Goal: Information Seeking & Learning: Learn about a topic

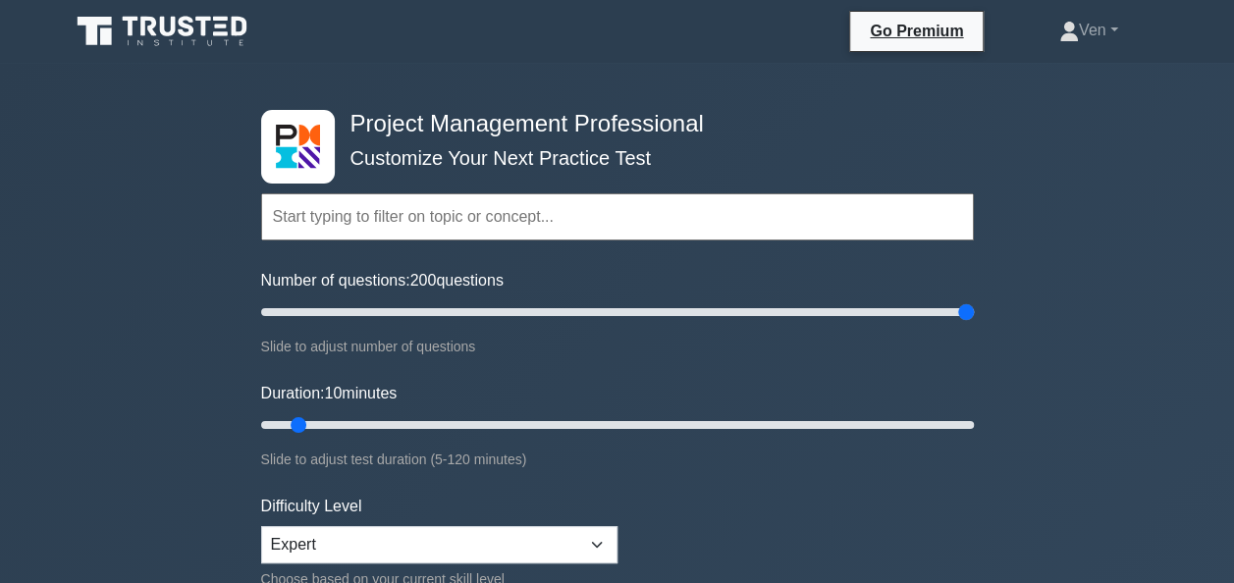
drag, startPoint x: 288, startPoint y: 310, endPoint x: 1089, endPoint y: 324, distance: 801.9
type input "200"
click at [974, 324] on input "Number of questions: 200 questions" at bounding box center [617, 312] width 712 height 24
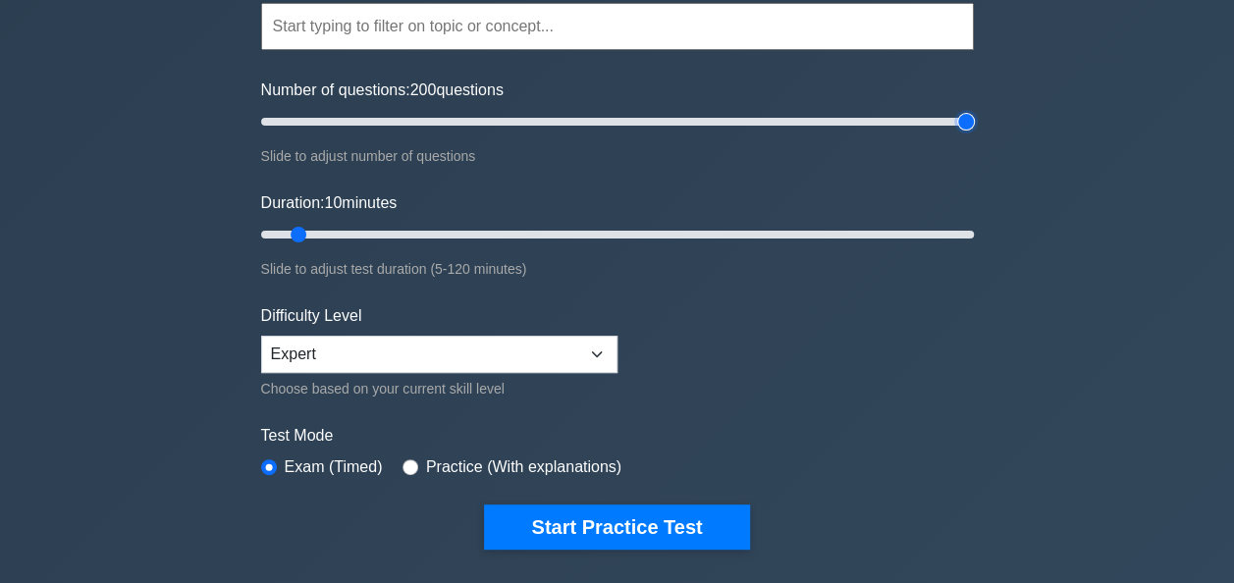
scroll to position [196, 0]
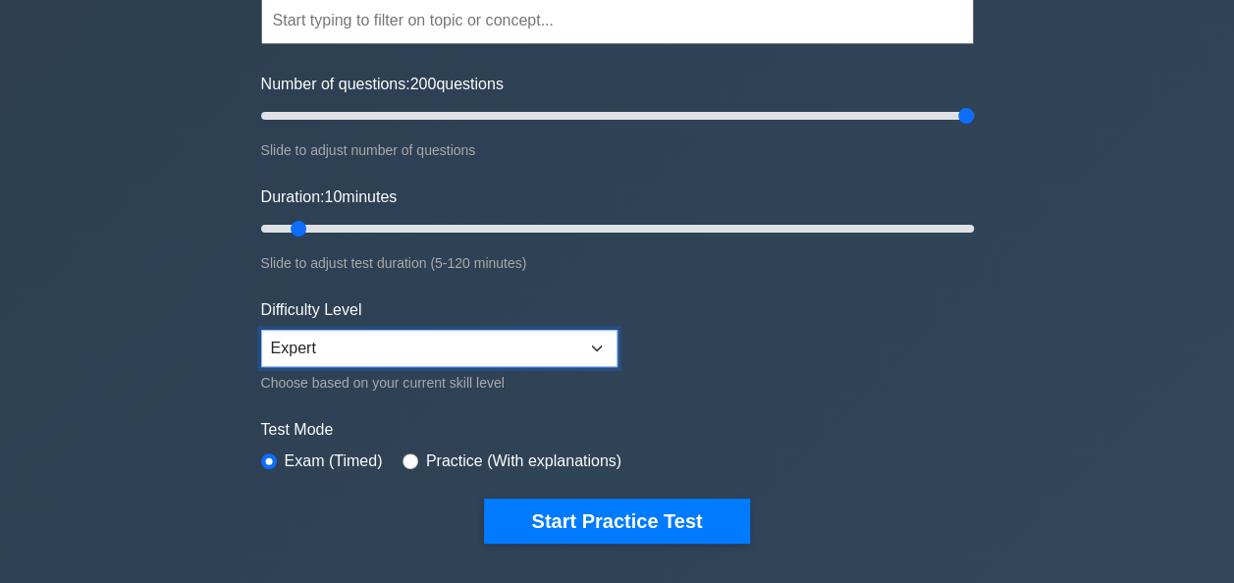
click at [426, 353] on select "Beginner Intermediate Expert" at bounding box center [439, 348] width 356 height 37
click at [427, 353] on select "Beginner Intermediate Expert" at bounding box center [439, 348] width 356 height 37
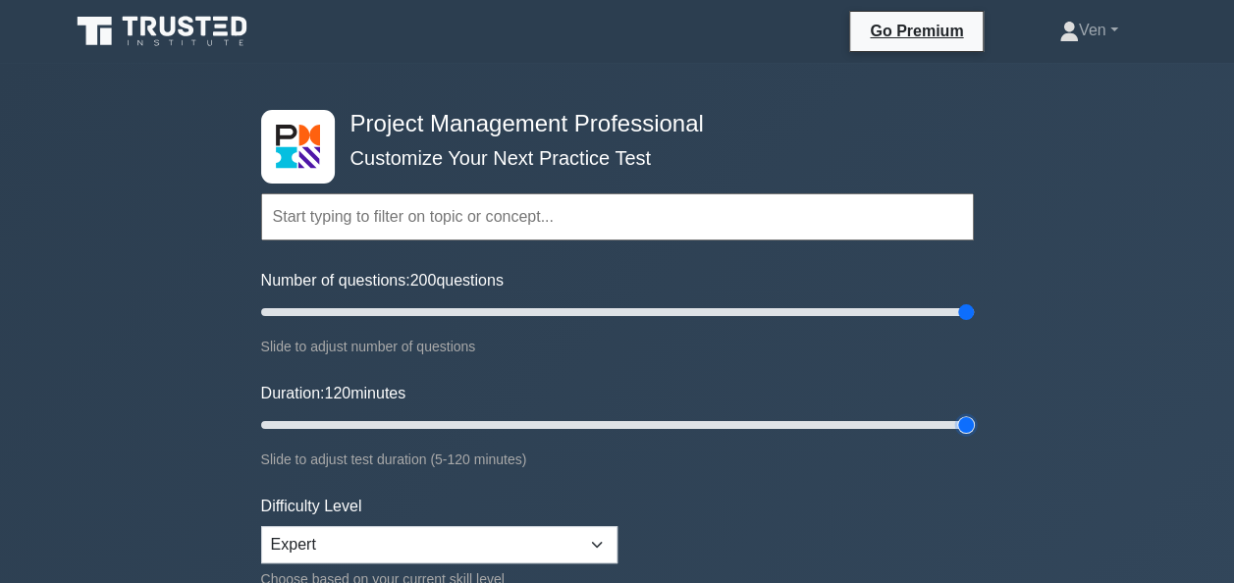
drag, startPoint x: 304, startPoint y: 422, endPoint x: 991, endPoint y: 428, distance: 687.0
type input "120"
click at [974, 413] on input "Duration: 120 minutes" at bounding box center [617, 425] width 712 height 24
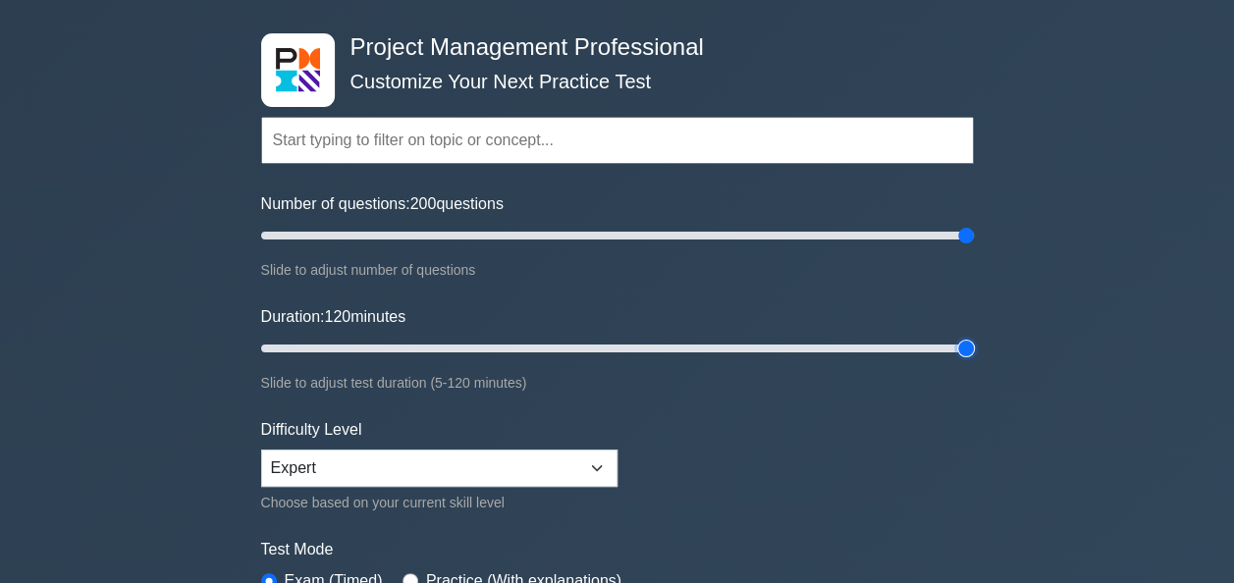
scroll to position [196, 0]
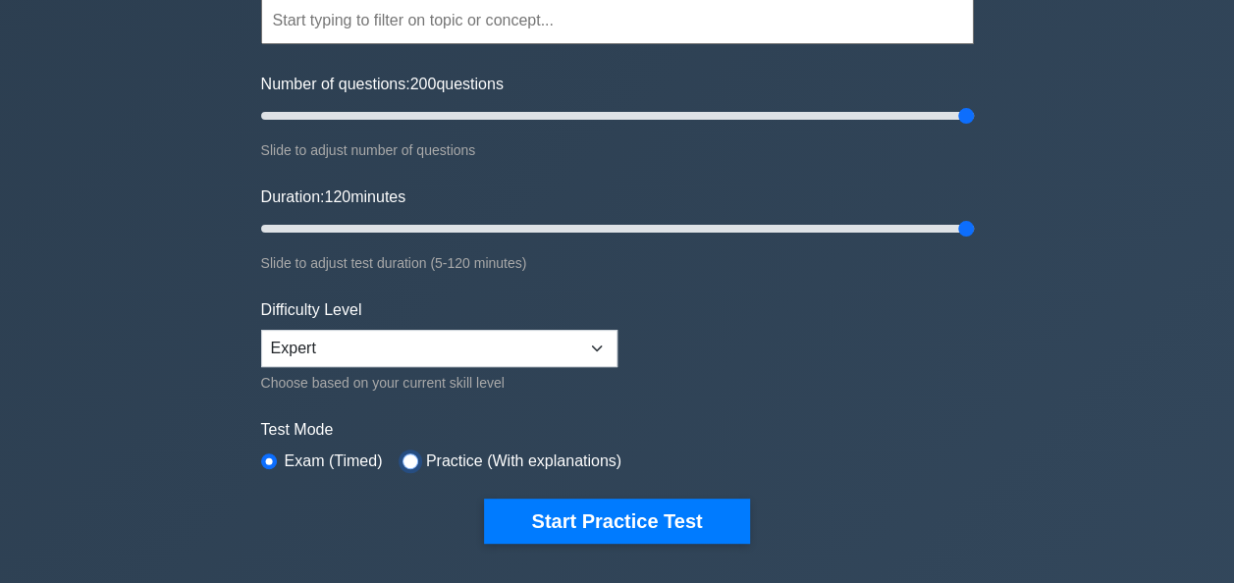
click at [405, 457] on input "radio" at bounding box center [410, 461] width 16 height 16
radio input "true"
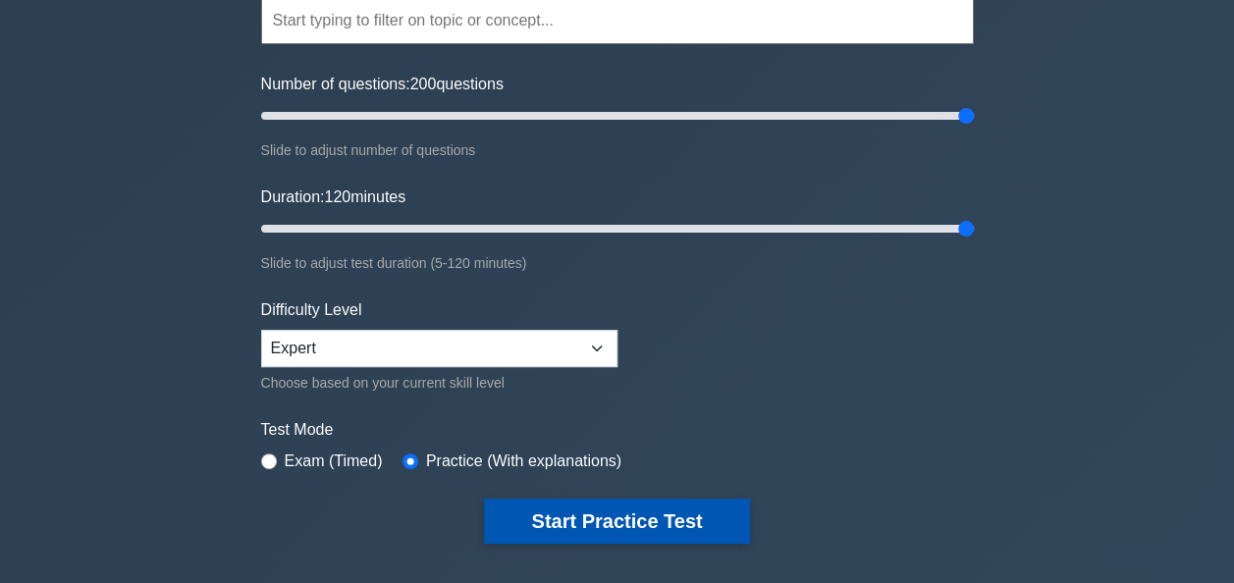
click at [600, 510] on button "Start Practice Test" at bounding box center [616, 521] width 265 height 45
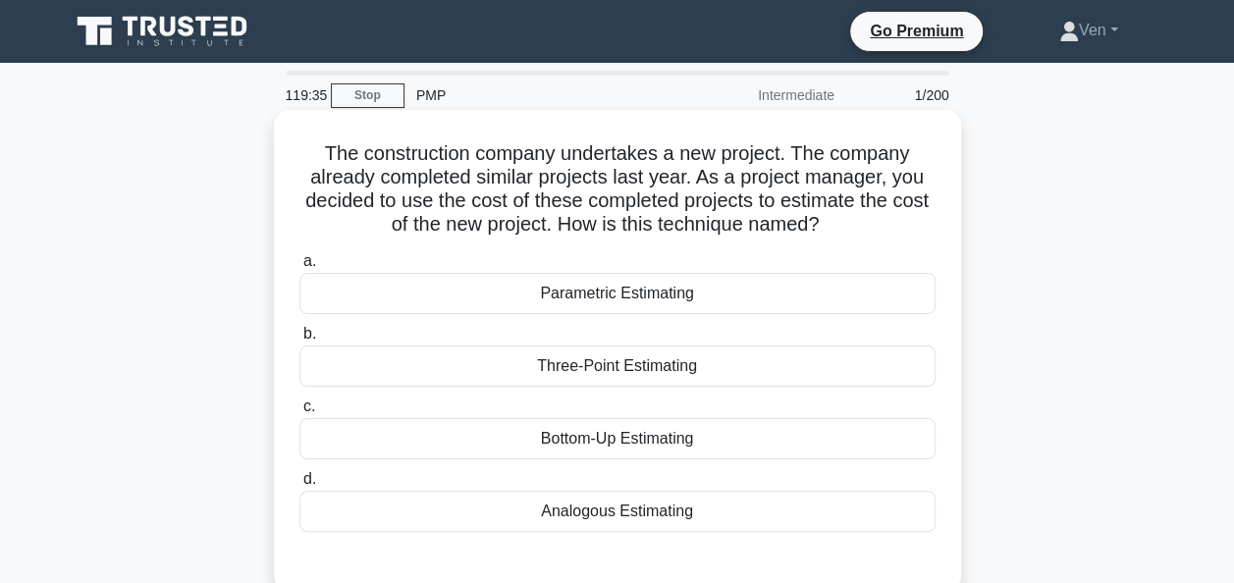
click at [664, 513] on div "Analogous Estimating" at bounding box center [617, 511] width 636 height 41
click at [299, 486] on input "d. Analogous Estimating" at bounding box center [299, 479] width 0 height 13
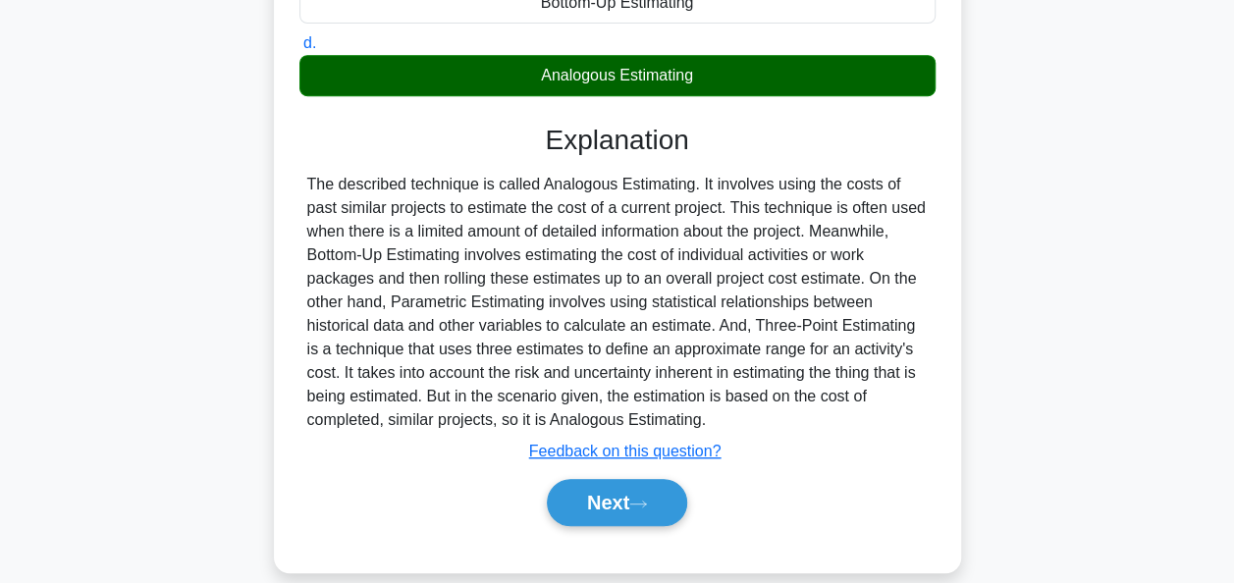
scroll to position [477, 0]
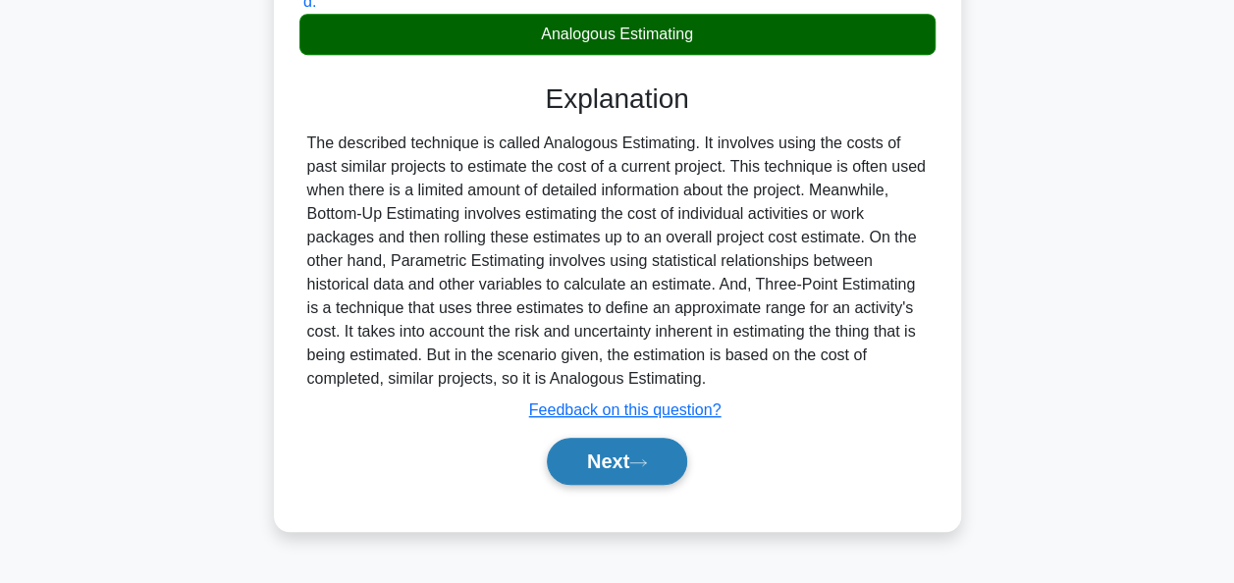
click at [632, 461] on button "Next" at bounding box center [617, 461] width 140 height 47
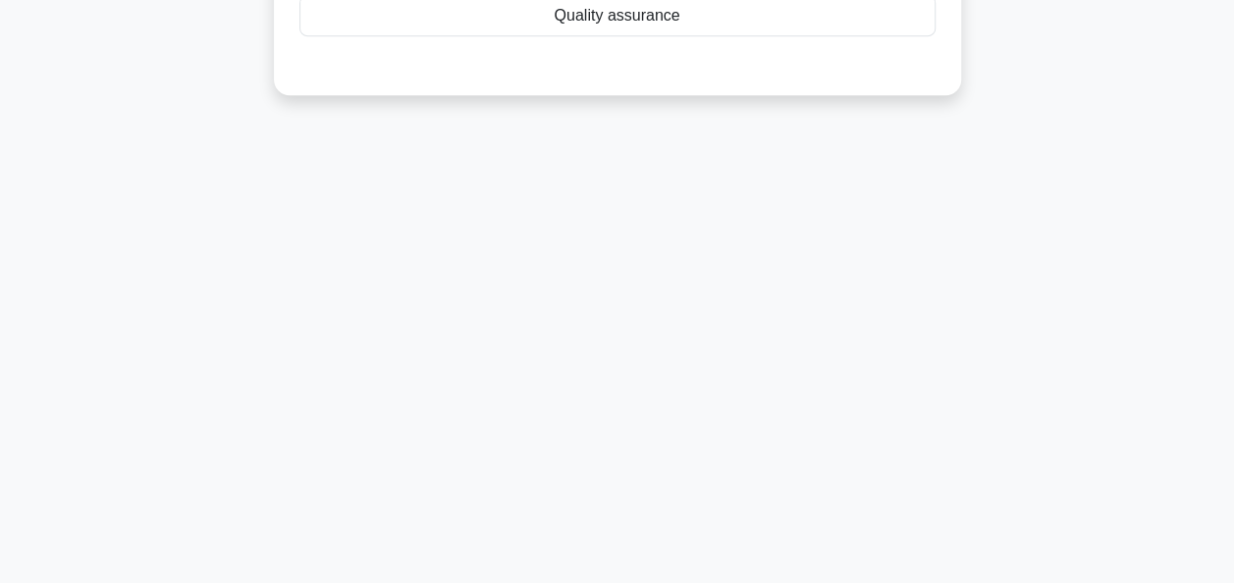
scroll to position [0, 0]
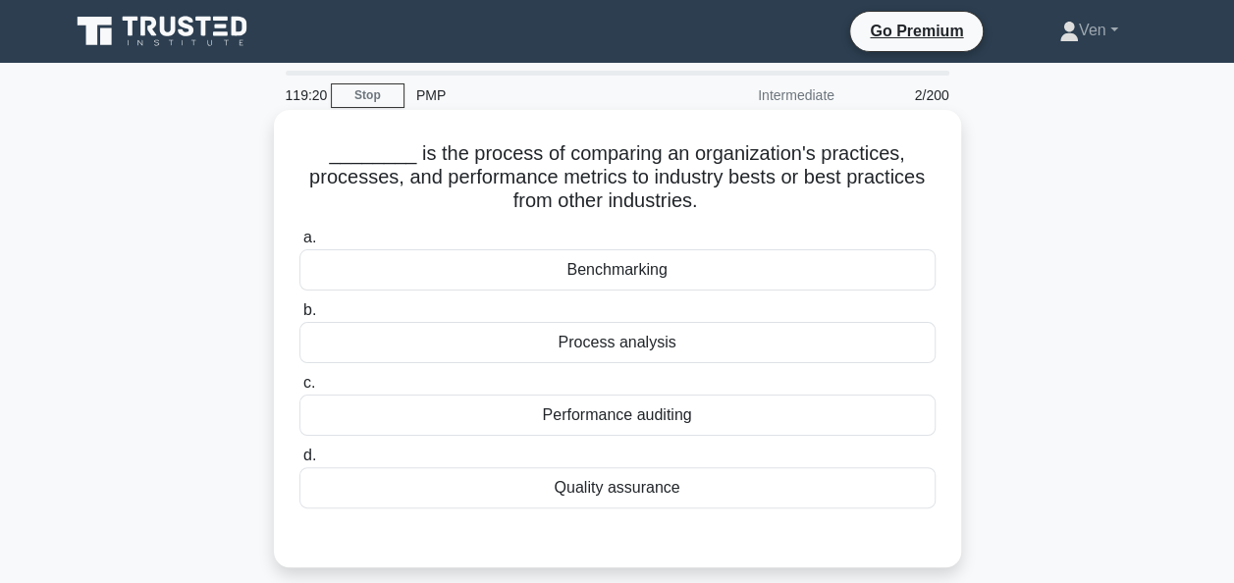
click at [632, 271] on div "Benchmarking" at bounding box center [617, 269] width 636 height 41
click at [299, 244] on input "a. Benchmarking" at bounding box center [299, 238] width 0 height 13
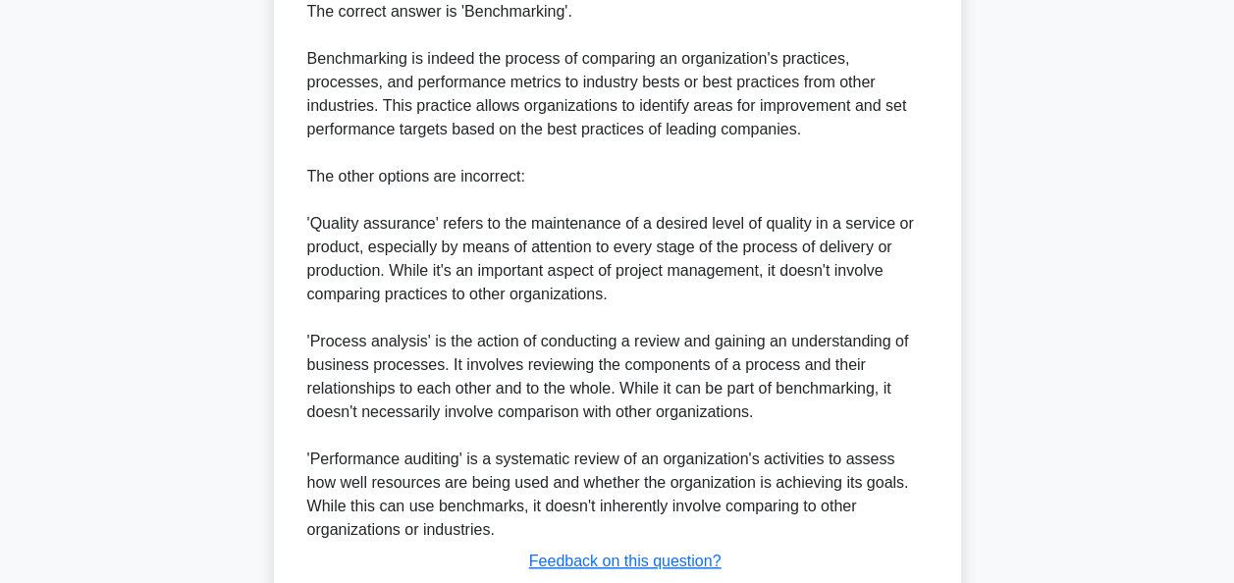
scroll to position [718, 0]
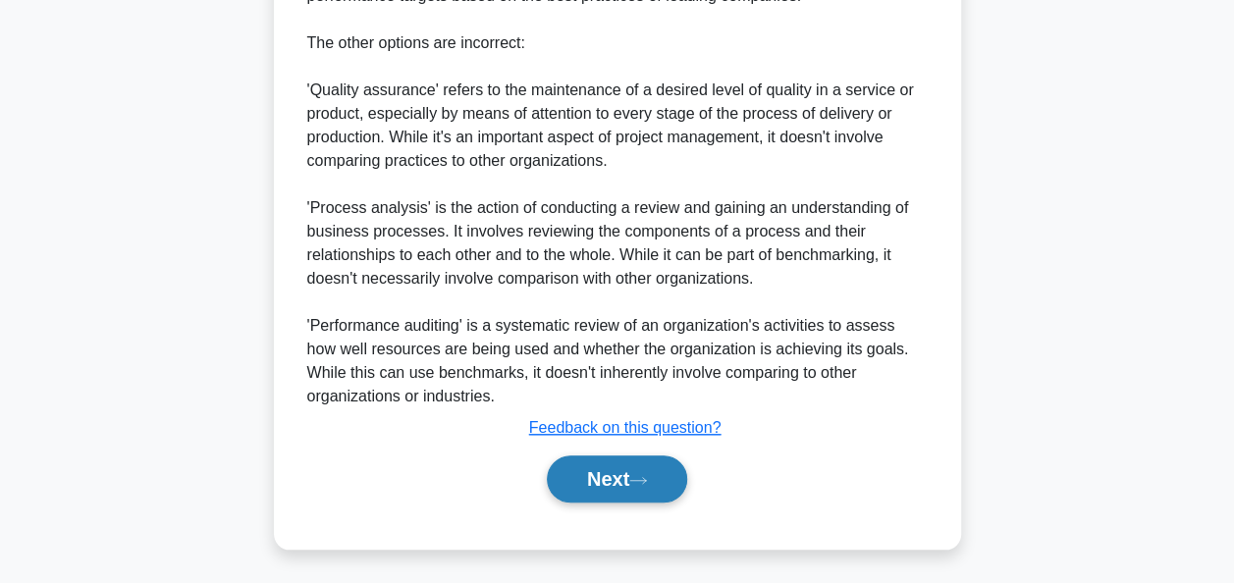
click at [653, 484] on button "Next" at bounding box center [617, 478] width 140 height 47
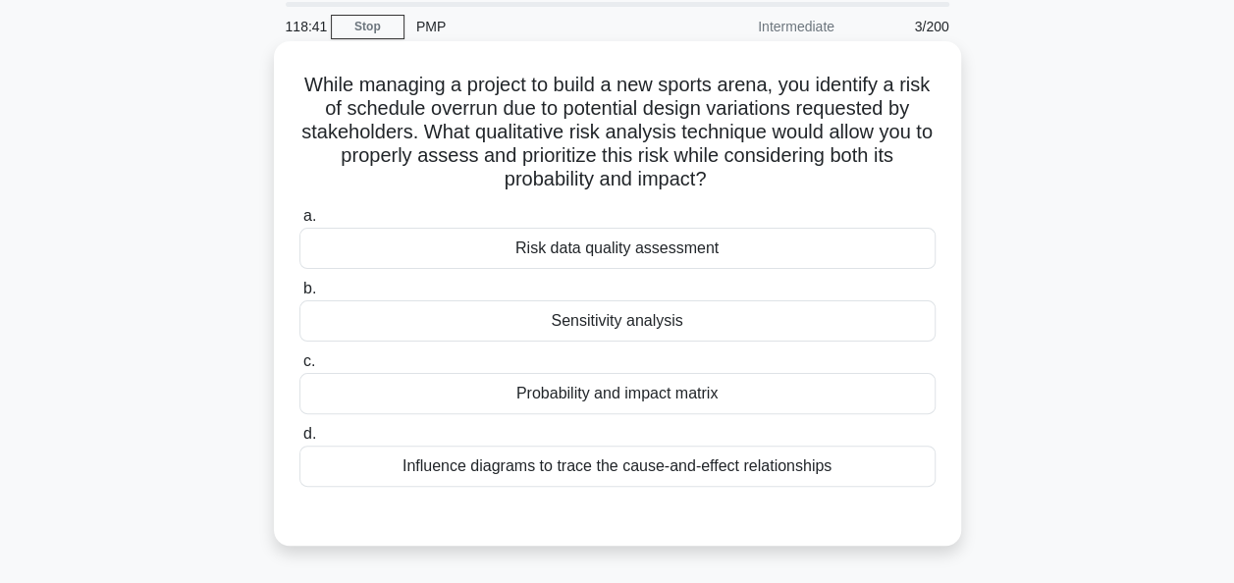
scroll to position [98, 0]
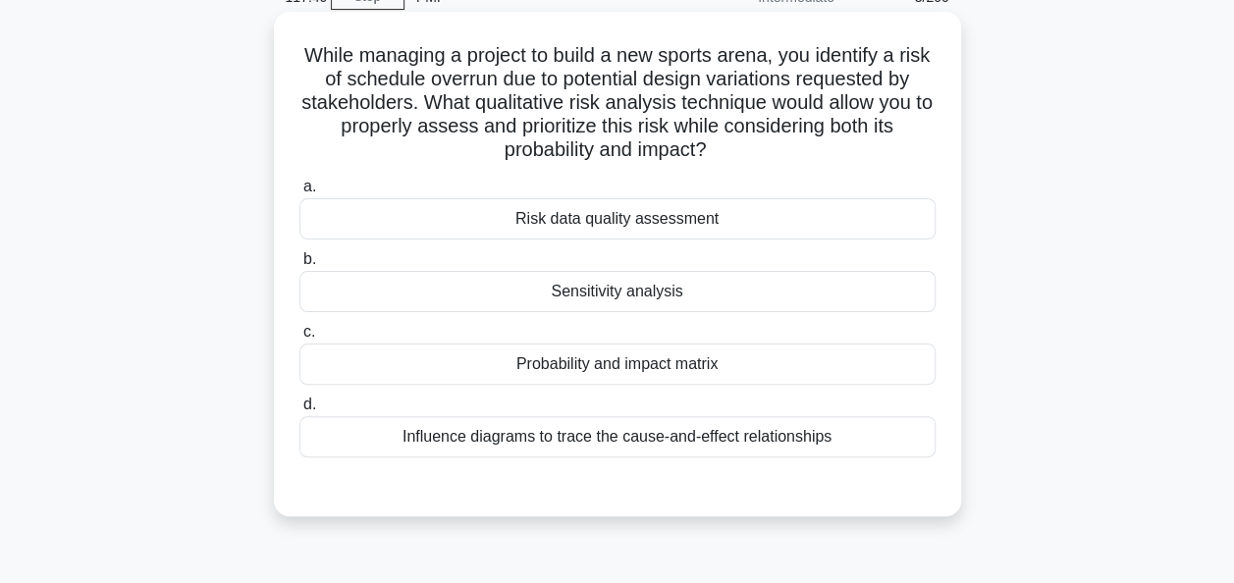
click at [504, 358] on div "Probability and impact matrix" at bounding box center [617, 363] width 636 height 41
click at [299, 339] on input "c. Probability and impact matrix" at bounding box center [299, 332] width 0 height 13
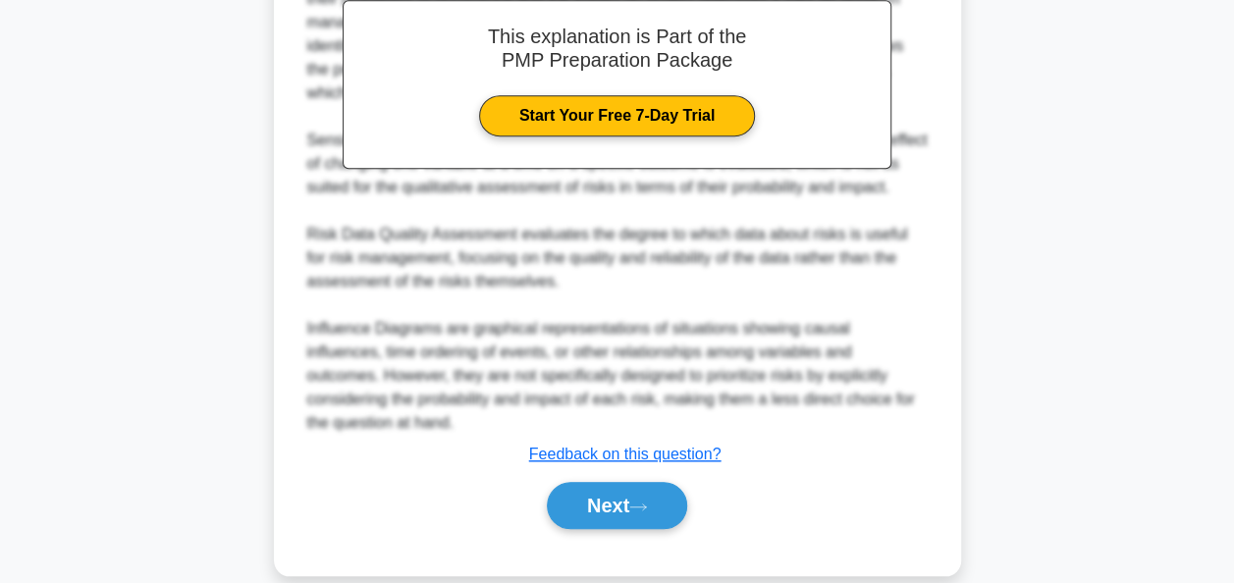
scroll to position [695, 0]
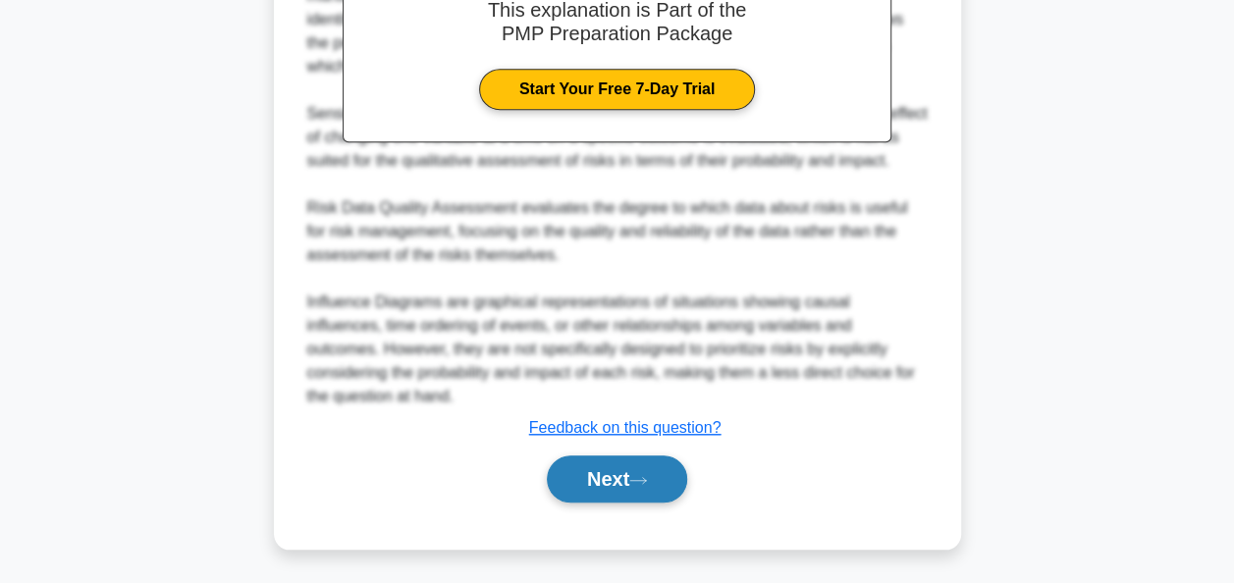
click at [628, 478] on button "Next" at bounding box center [617, 478] width 140 height 47
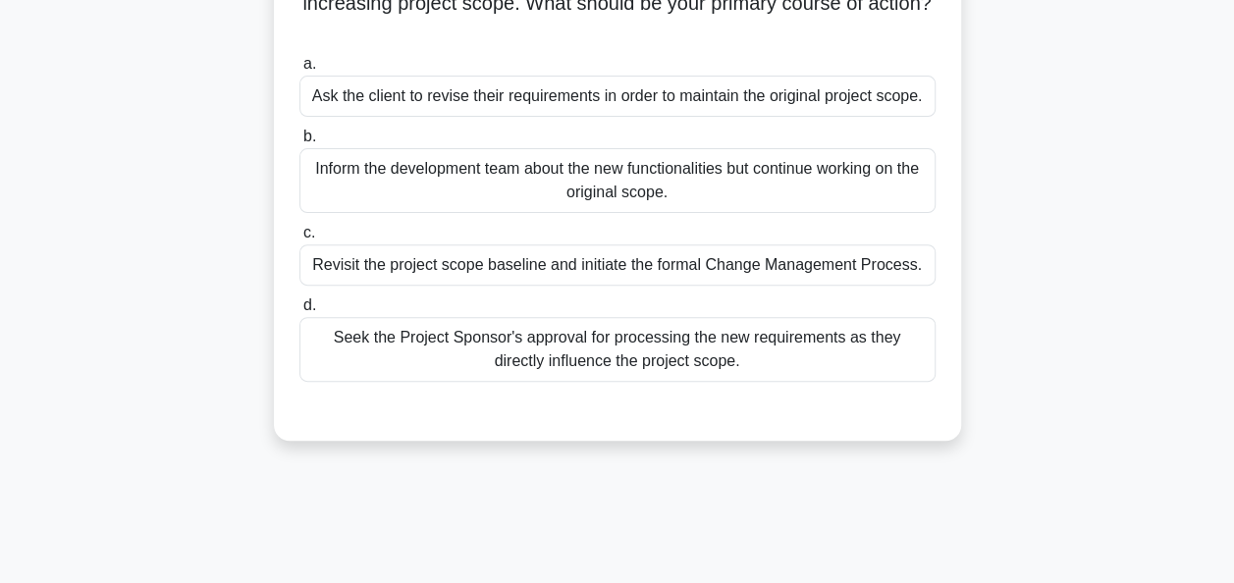
scroll to position [84, 0]
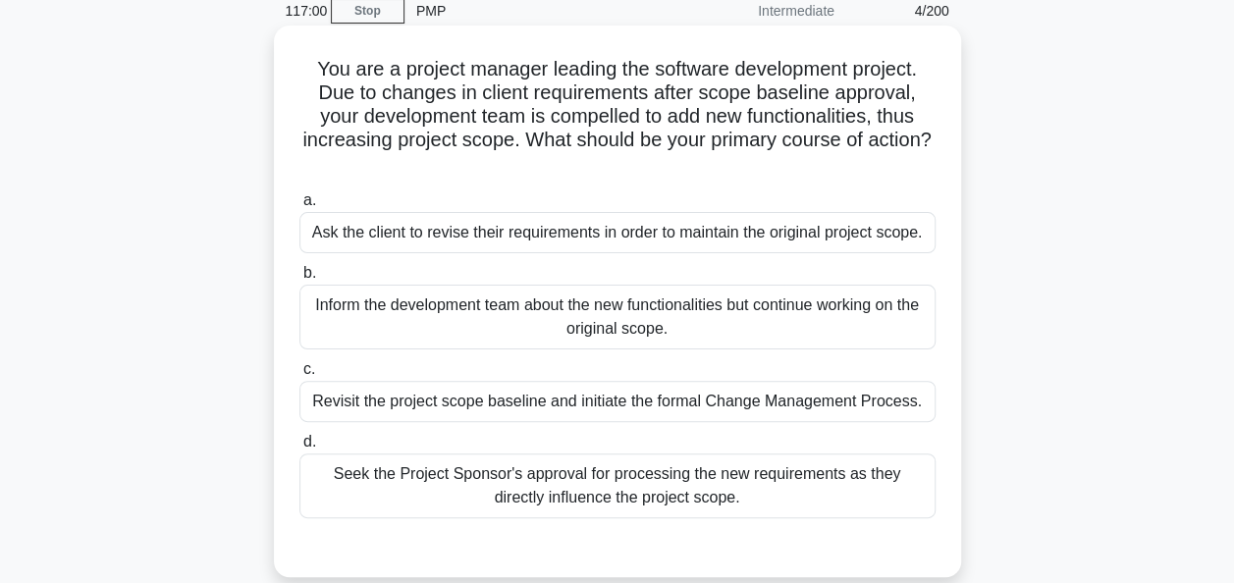
click at [601, 406] on div "Revisit the project scope baseline and initiate the formal Change Management Pr…" at bounding box center [617, 401] width 636 height 41
click at [299, 376] on input "c. Revisit the project scope baseline and initiate the formal Change Management…" at bounding box center [299, 369] width 0 height 13
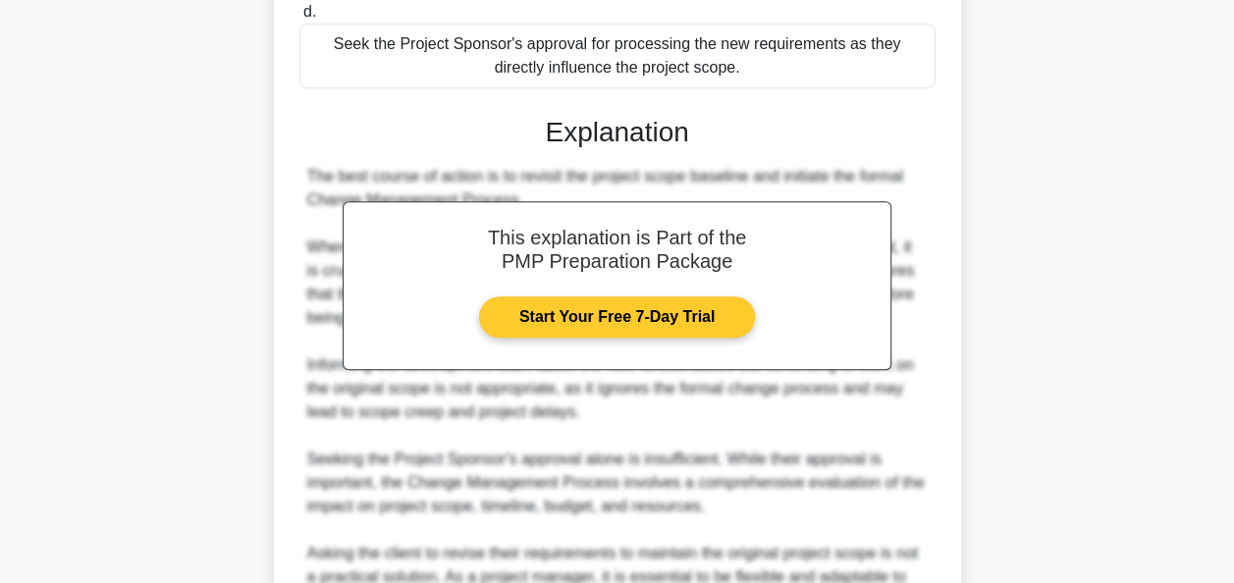
scroll to position [673, 0]
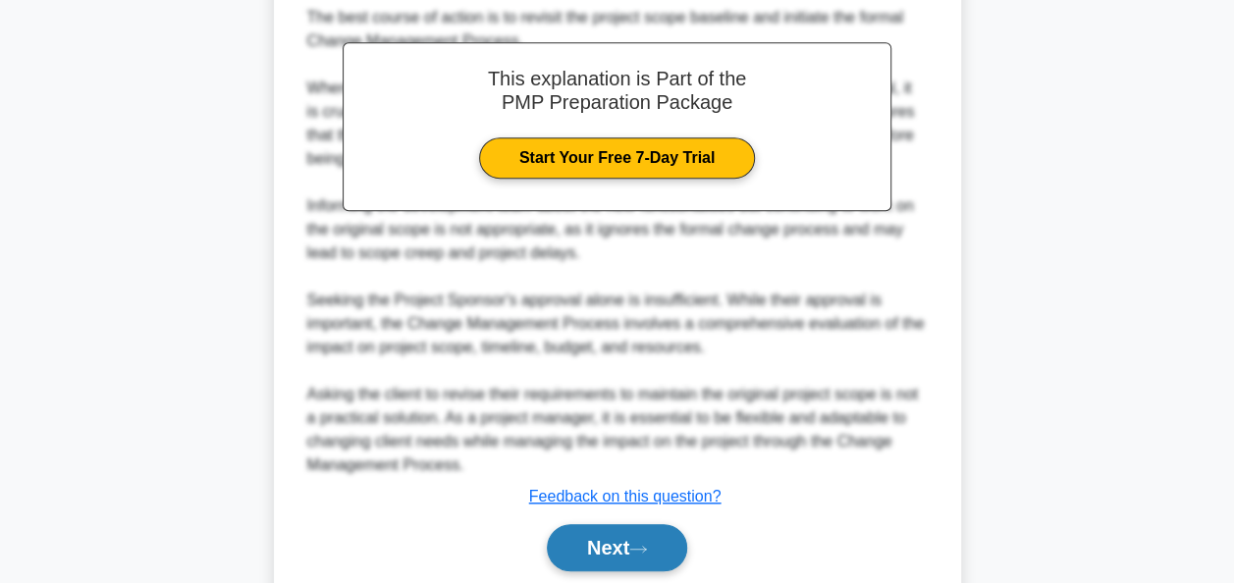
click at [647, 550] on icon at bounding box center [638, 549] width 18 height 11
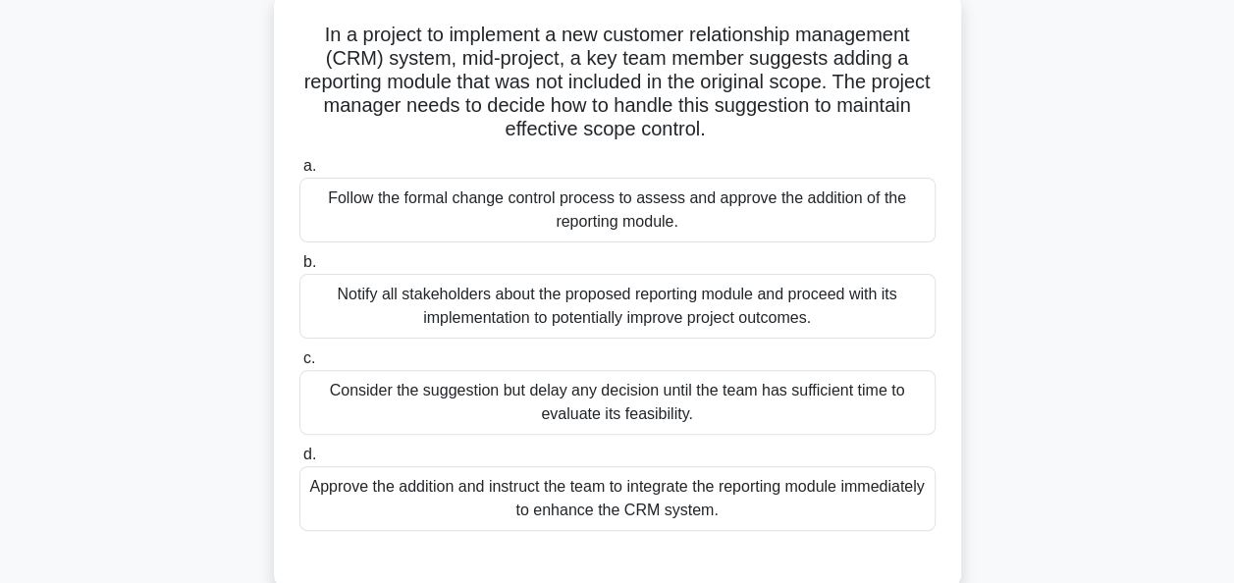
scroll to position [196, 0]
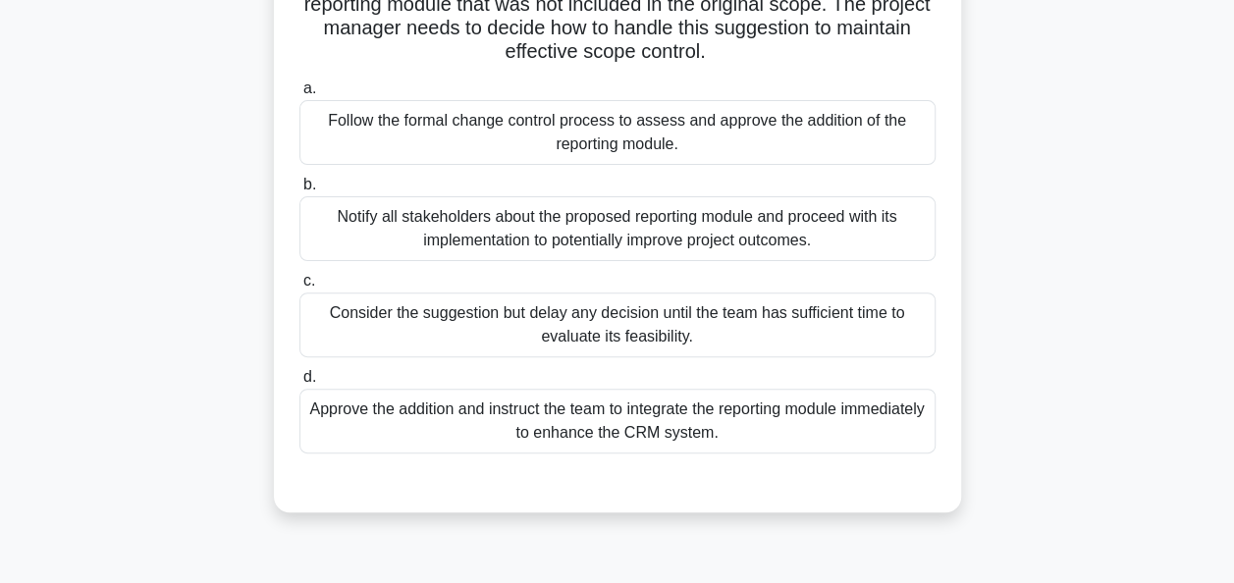
click at [748, 135] on div "Follow the formal change control process to assess and approve the addition of …" at bounding box center [617, 132] width 636 height 65
click at [299, 95] on input "a. Follow the formal change control process to assess and approve the addition …" at bounding box center [299, 88] width 0 height 13
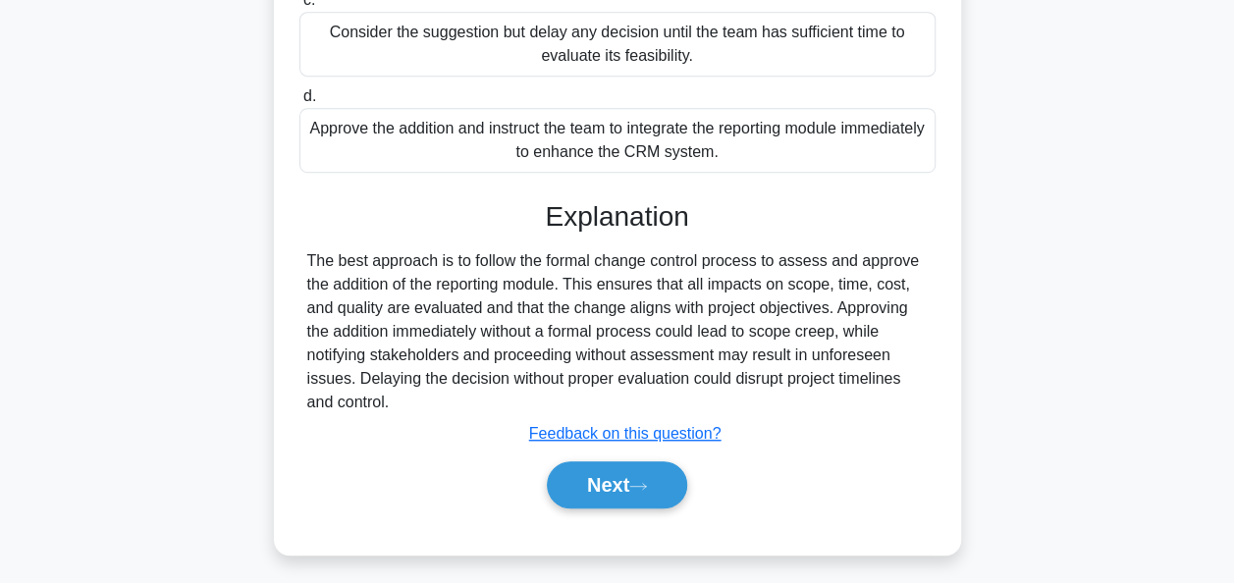
scroll to position [483, 0]
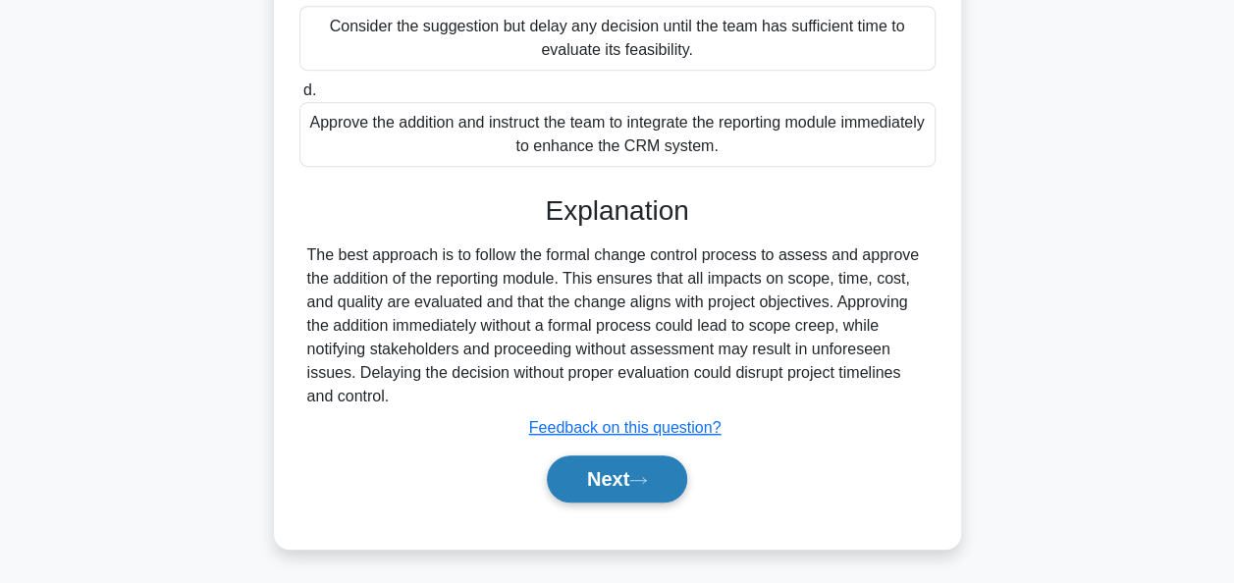
click at [617, 478] on button "Next" at bounding box center [617, 478] width 140 height 47
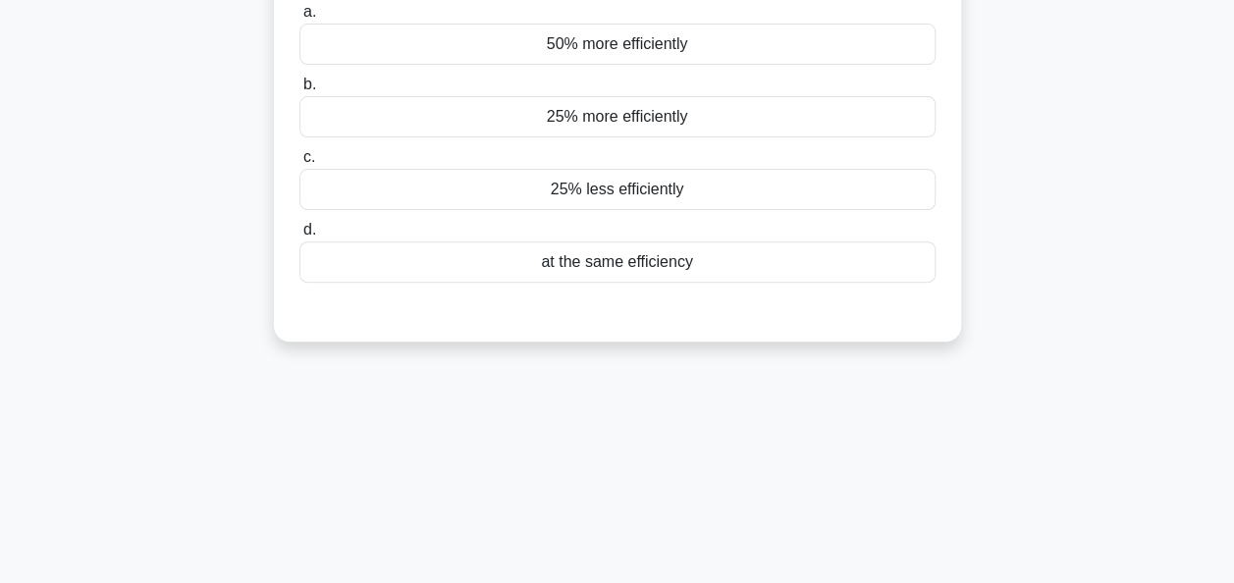
scroll to position [0, 0]
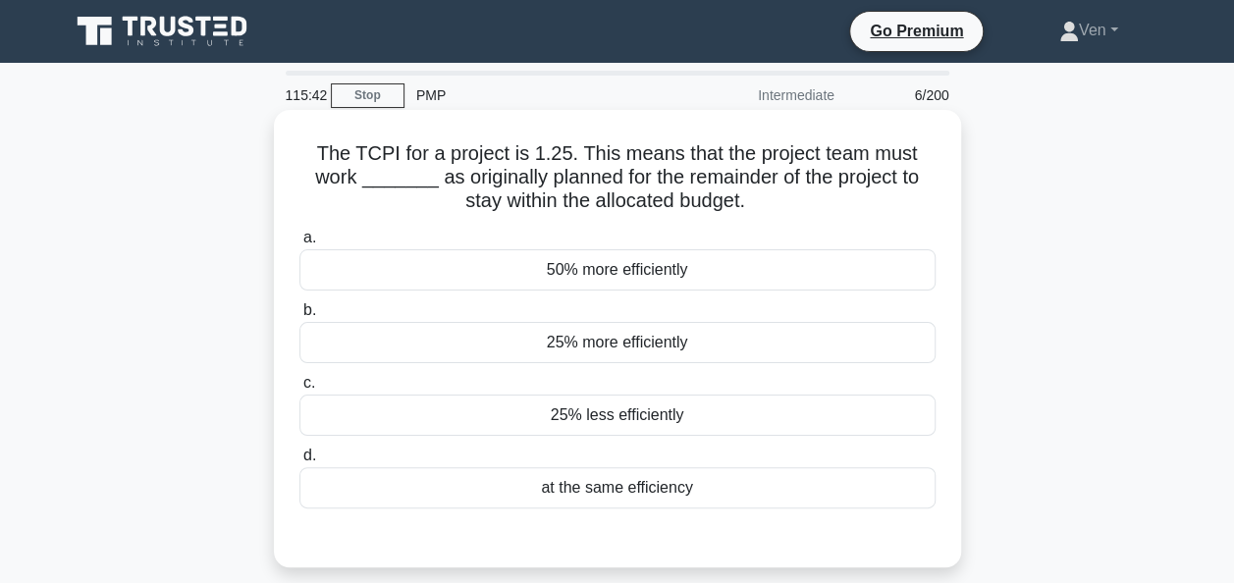
click at [725, 348] on div "25% more efficiently" at bounding box center [617, 342] width 636 height 41
click at [299, 317] on input "b. 25% more efficiently" at bounding box center [299, 310] width 0 height 13
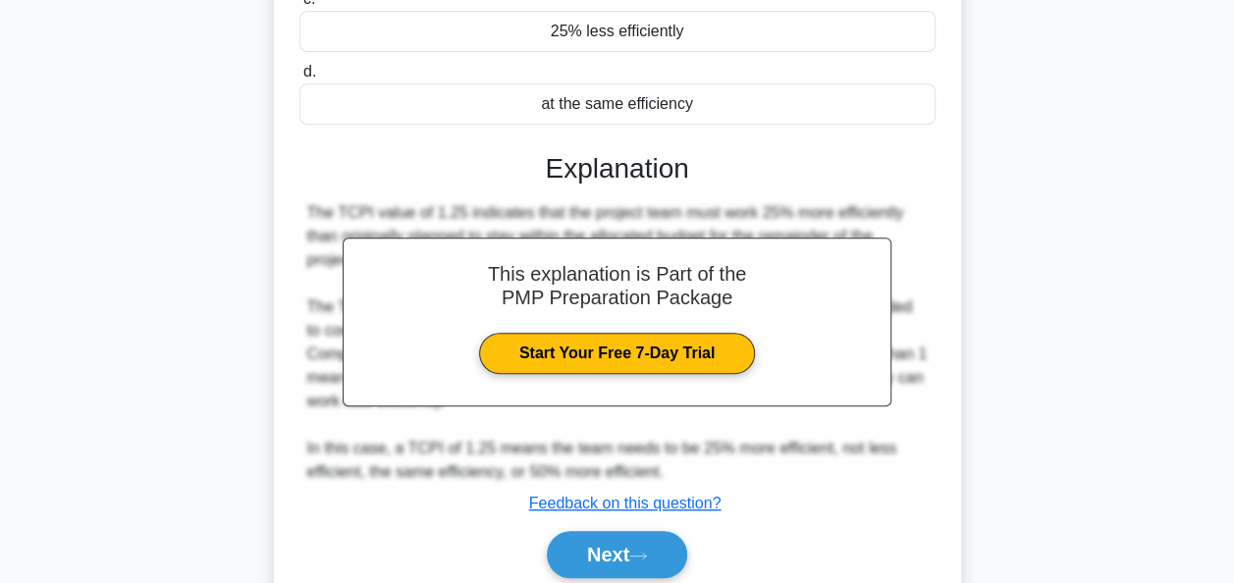
scroll to position [393, 0]
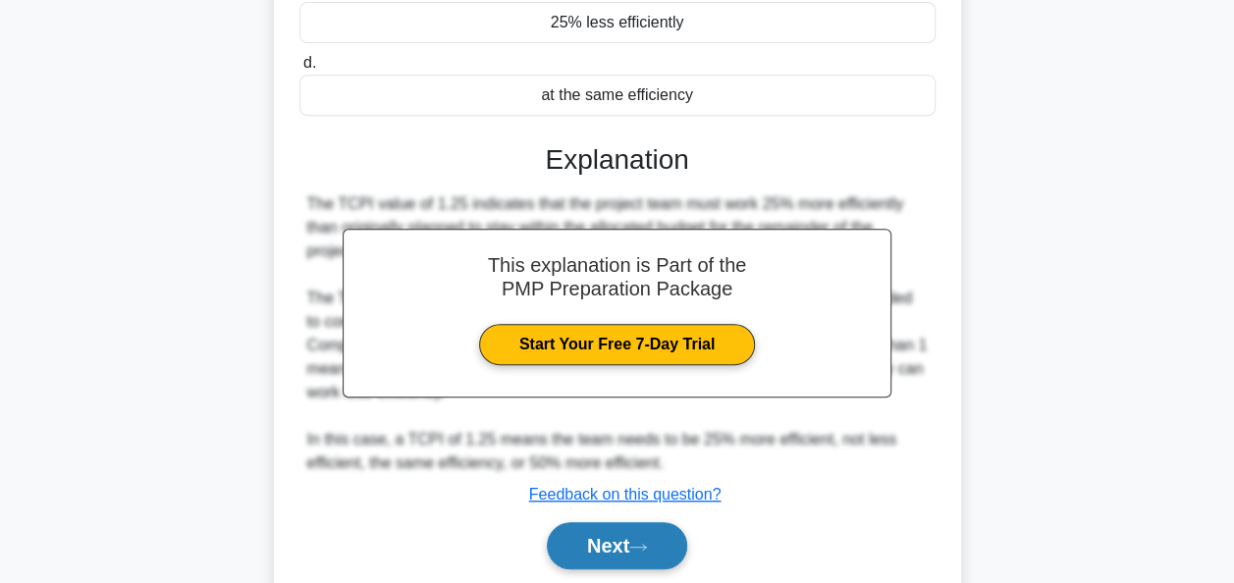
click at [656, 541] on button "Next" at bounding box center [617, 545] width 140 height 47
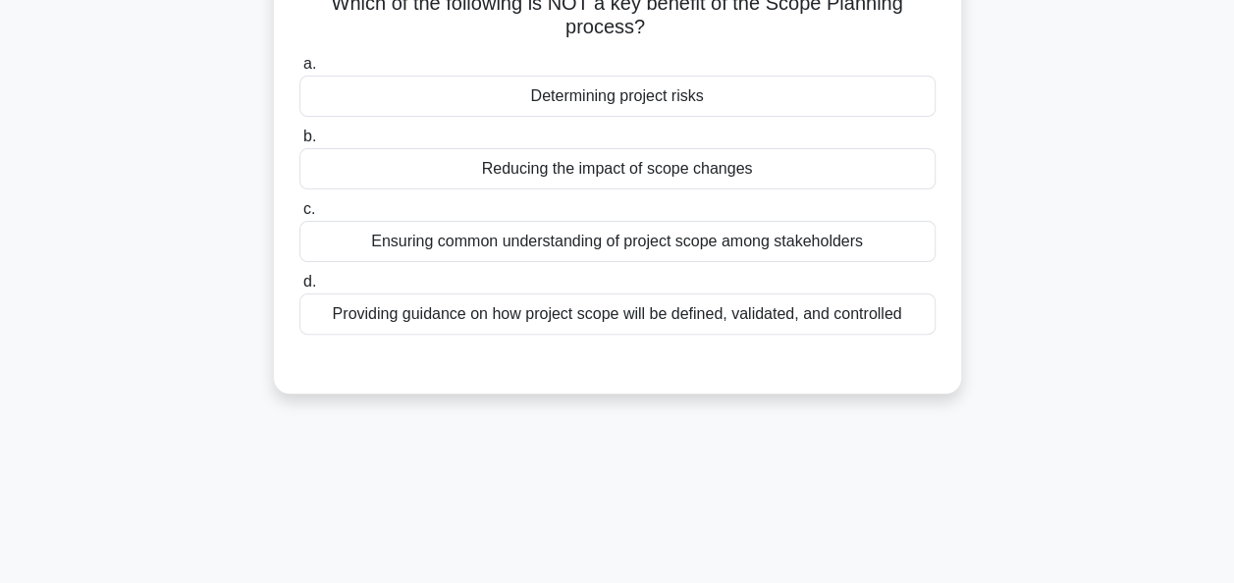
scroll to position [0, 0]
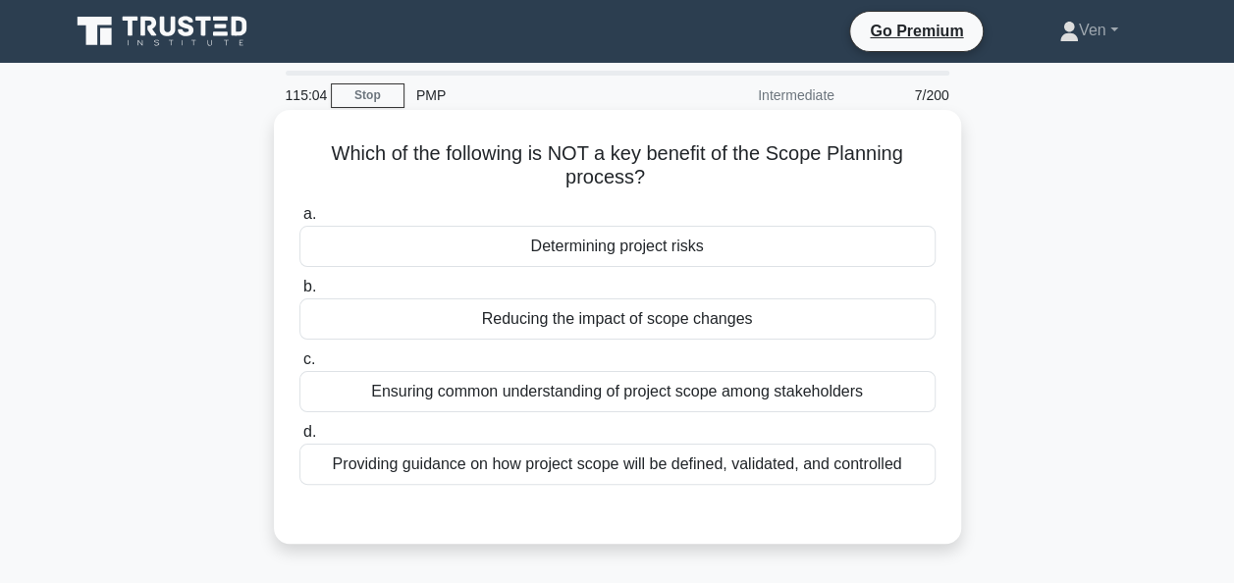
click at [773, 250] on div "Determining project risks" at bounding box center [617, 246] width 636 height 41
click at [299, 221] on input "a. Determining project risks" at bounding box center [299, 214] width 0 height 13
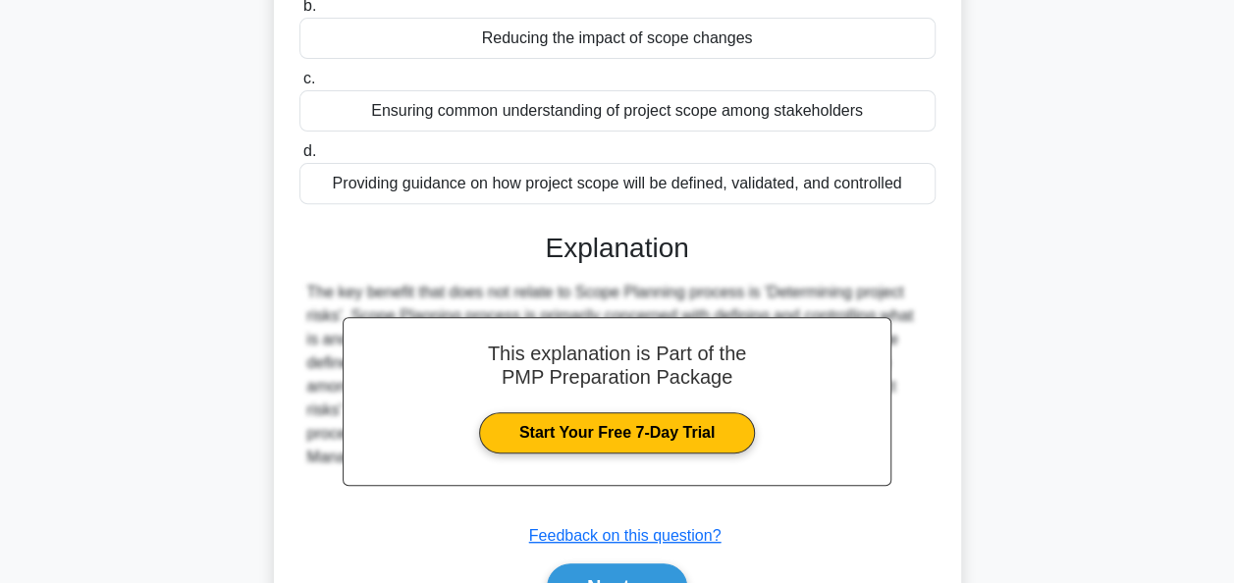
scroll to position [294, 0]
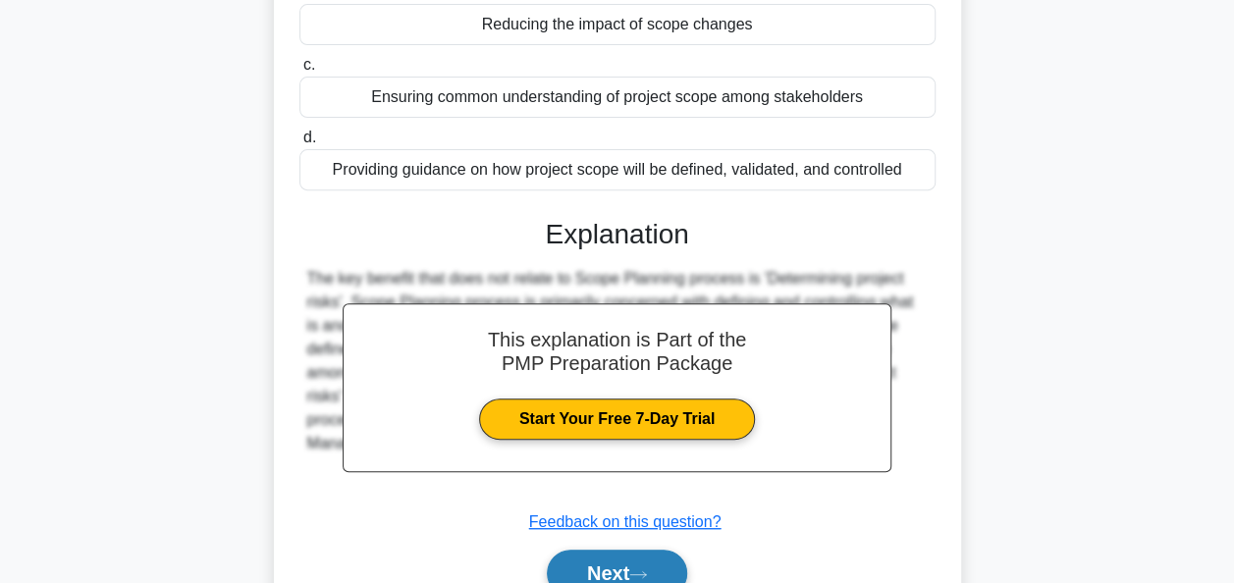
click at [630, 569] on button "Next" at bounding box center [617, 573] width 140 height 47
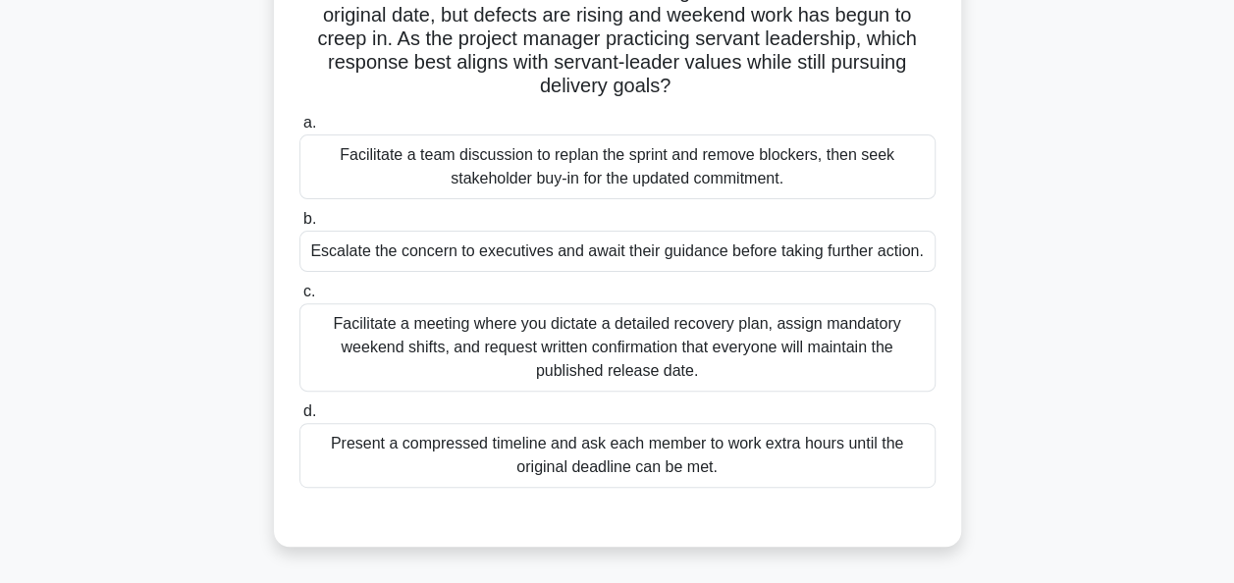
scroll to position [98, 0]
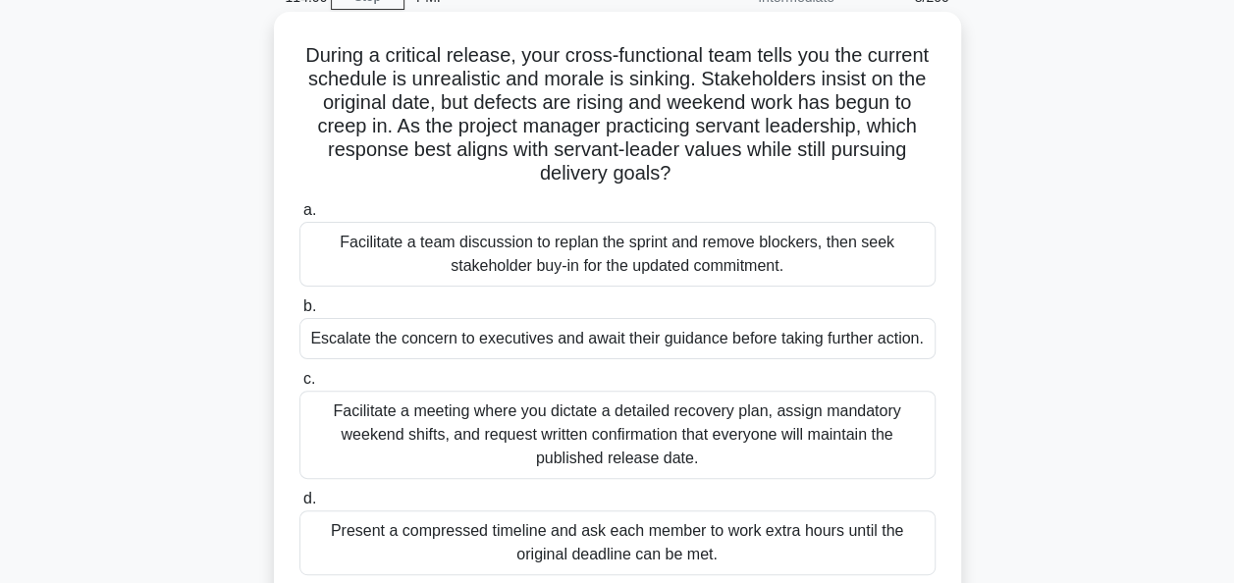
click at [663, 257] on div "Facilitate a team discussion to replan the sprint and remove blockers, then see…" at bounding box center [617, 254] width 636 height 65
click at [299, 217] on input "a. Facilitate a team discussion to replan the sprint and remove blockers, then …" at bounding box center [299, 210] width 0 height 13
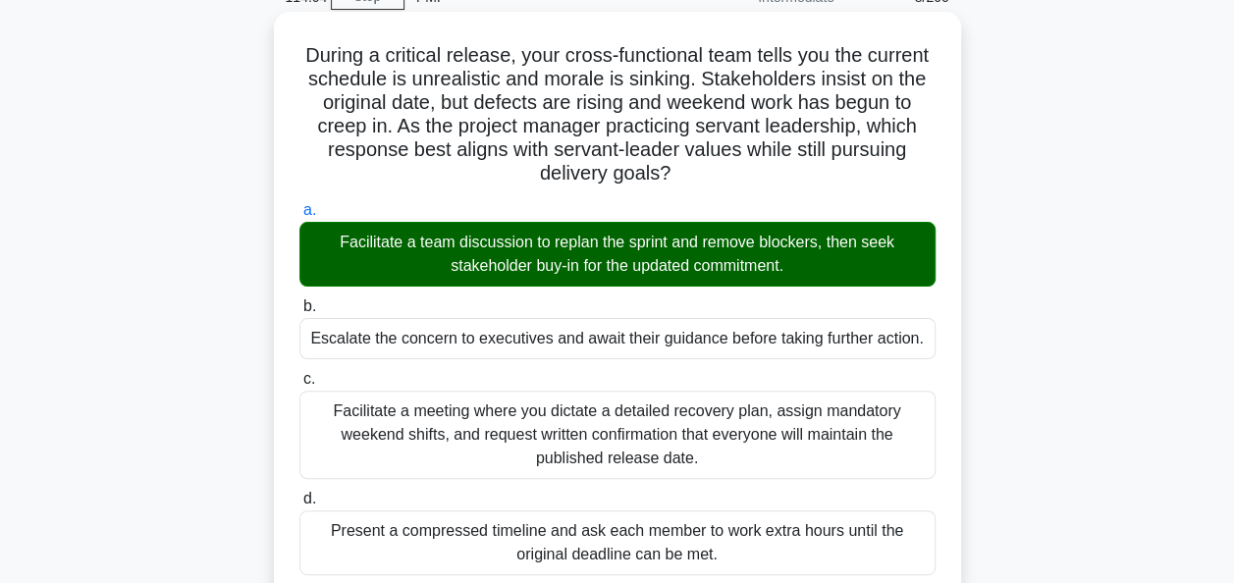
scroll to position [491, 0]
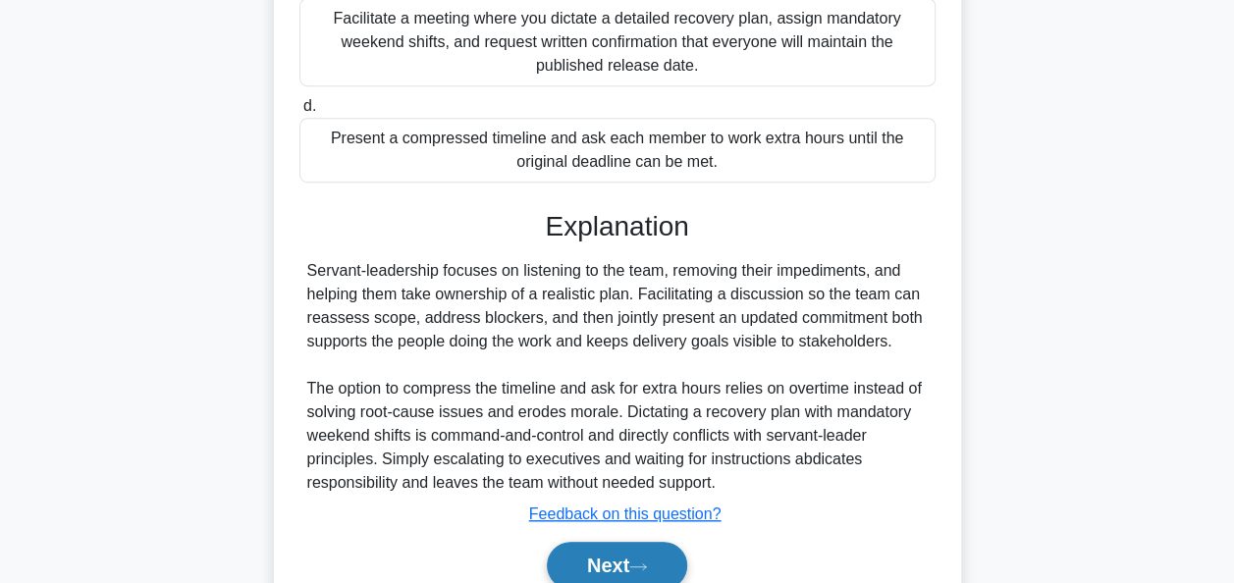
click at [599, 559] on button "Next" at bounding box center [617, 565] width 140 height 47
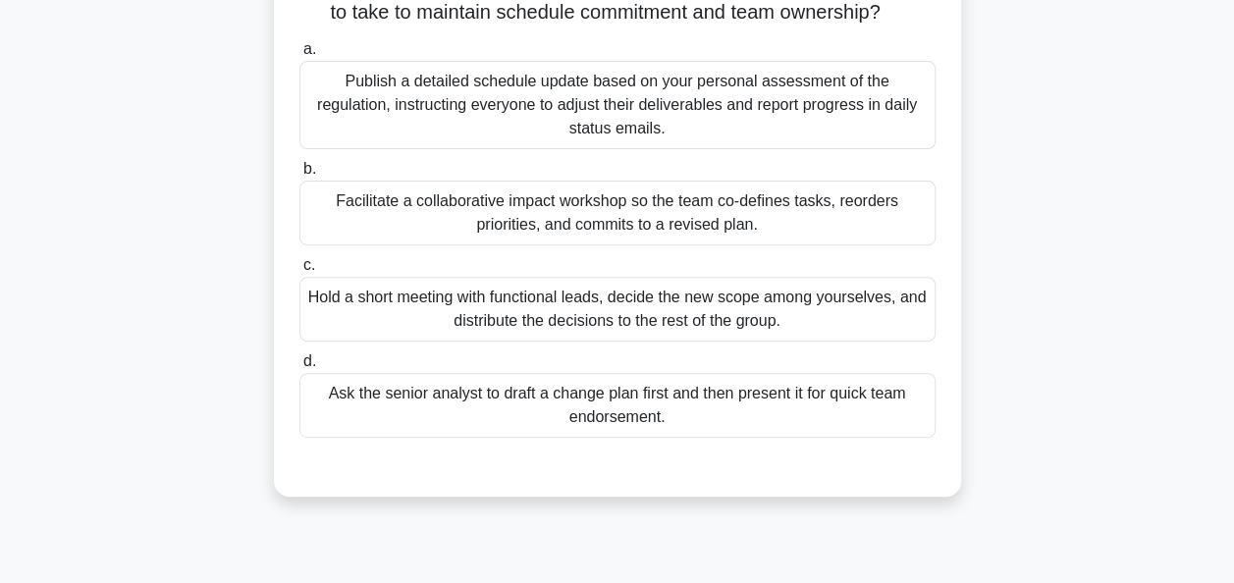
scroll to position [281, 0]
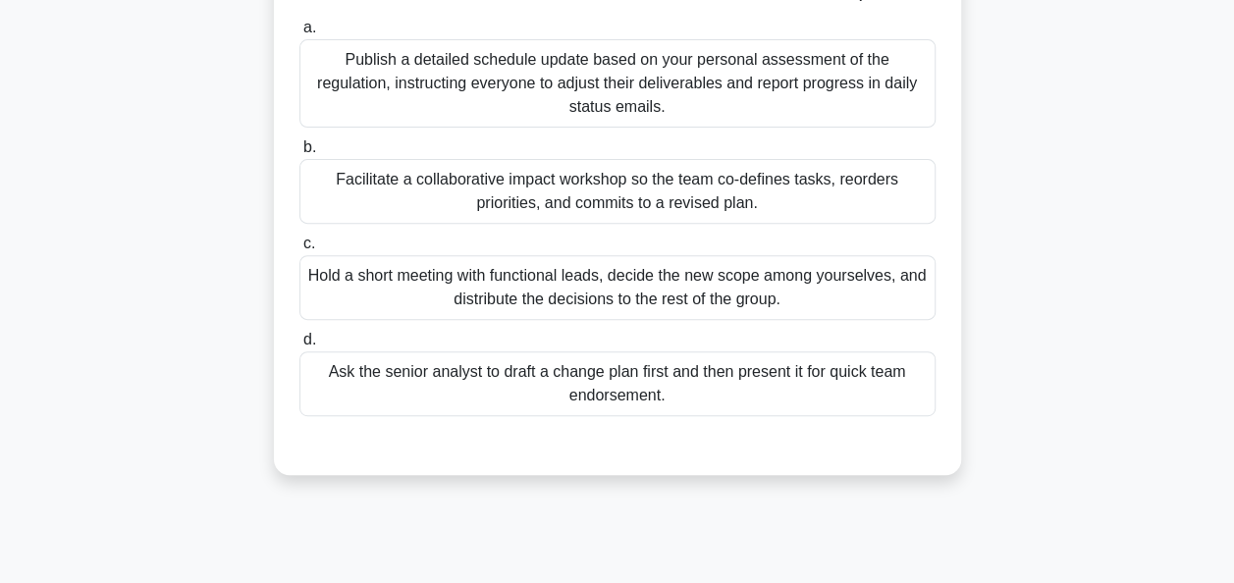
click at [591, 224] on div "Facilitate a collaborative impact workshop so the team co-defines tasks, reorde…" at bounding box center [617, 191] width 636 height 65
click at [299, 154] on input "b. Facilitate a collaborative impact workshop so the team co-defines tasks, reo…" at bounding box center [299, 147] width 0 height 13
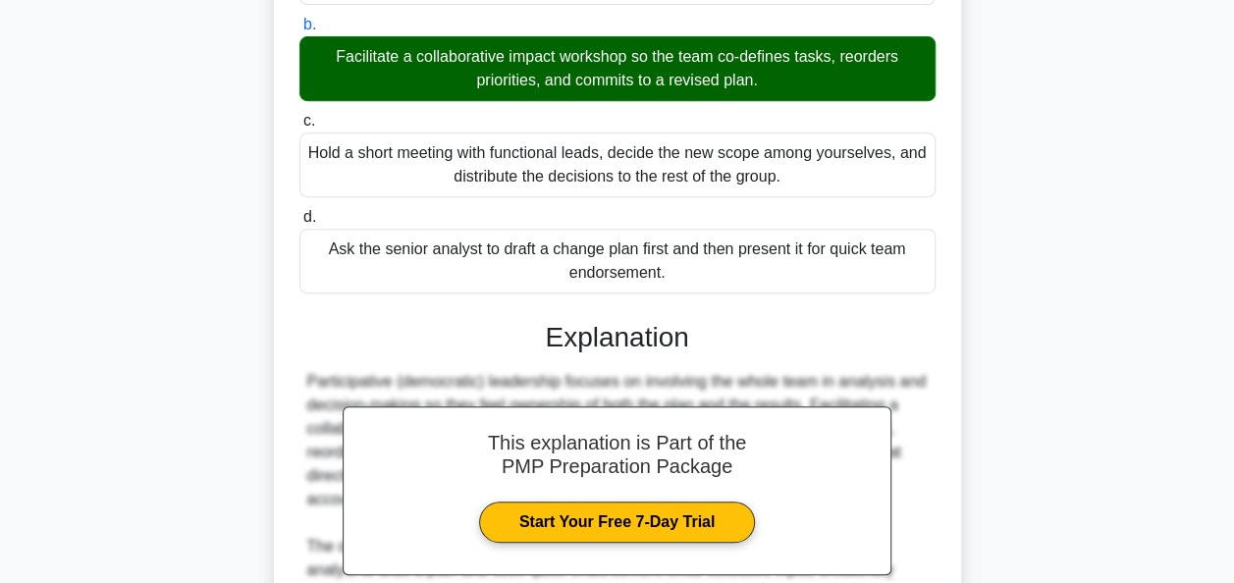
scroll to position [671, 0]
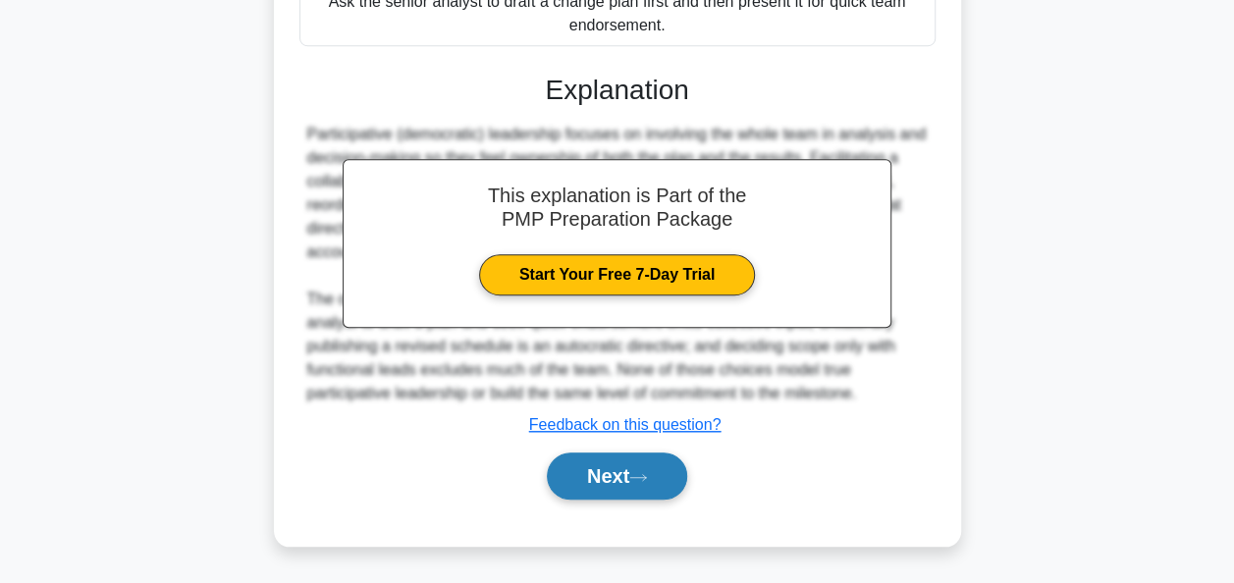
click at [640, 475] on icon at bounding box center [638, 477] width 18 height 11
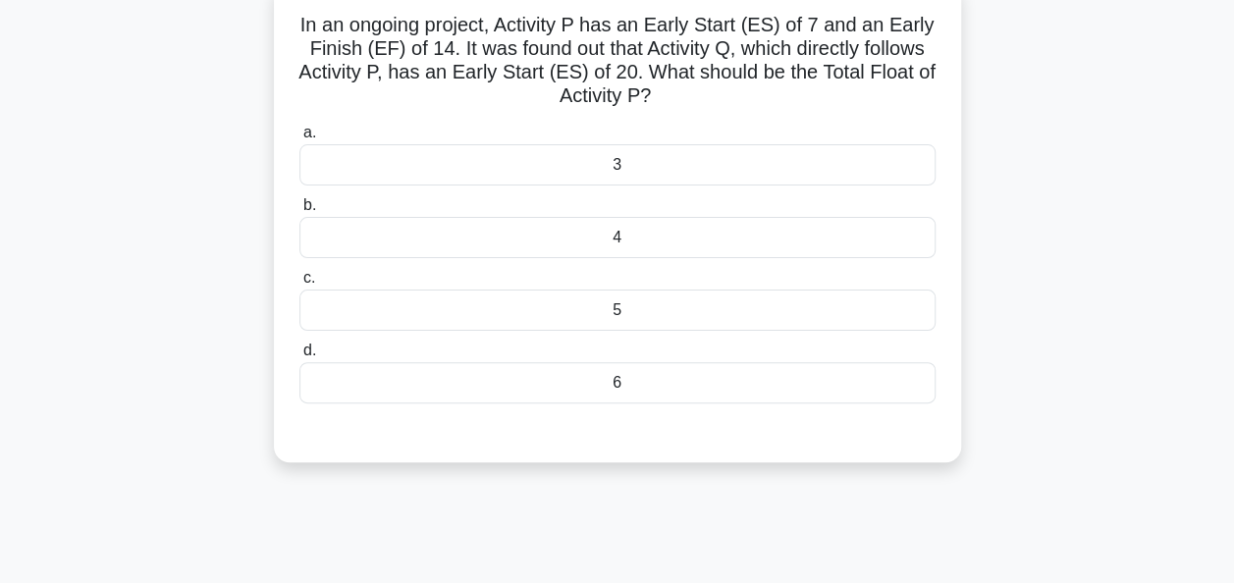
scroll to position [98, 0]
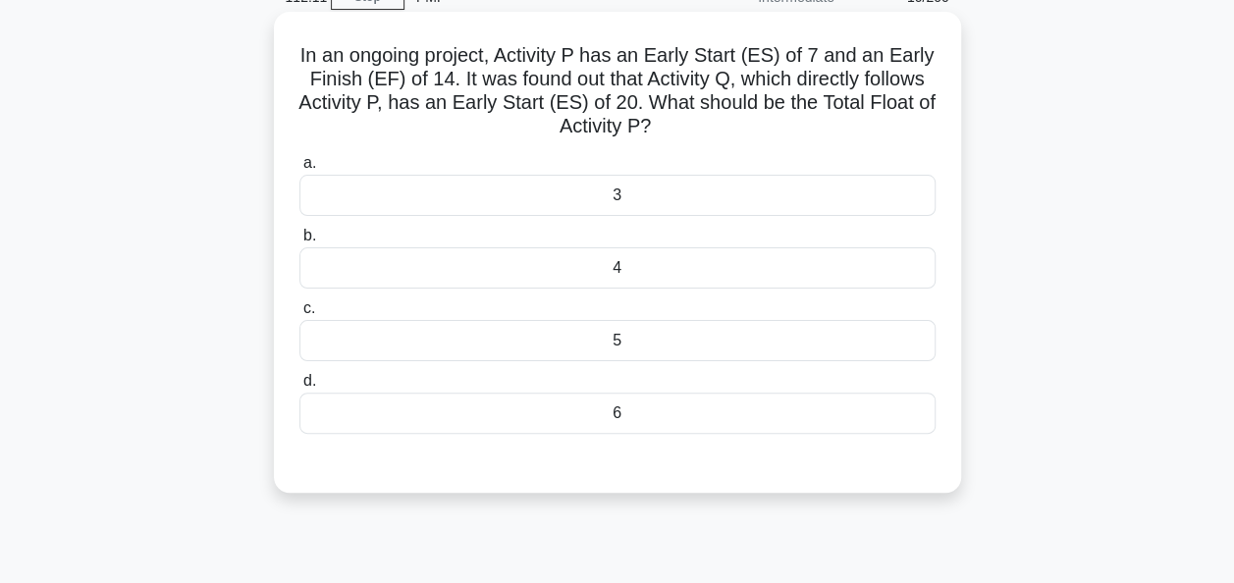
click at [701, 414] on div "6" at bounding box center [617, 413] width 636 height 41
click at [299, 388] on input "d. 6" at bounding box center [299, 381] width 0 height 13
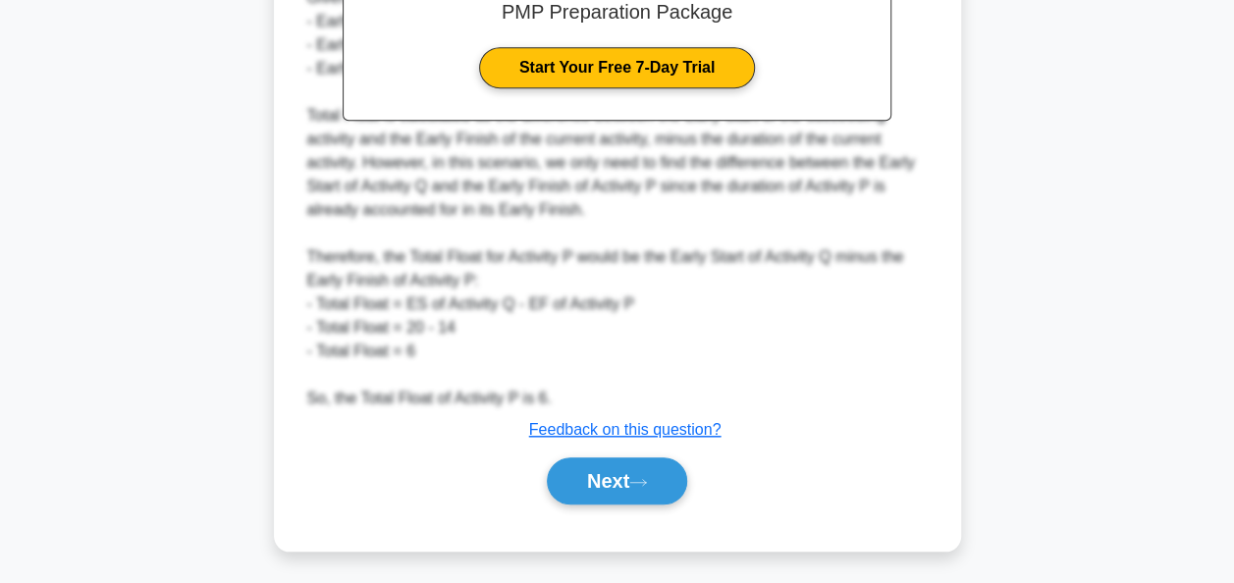
scroll to position [695, 0]
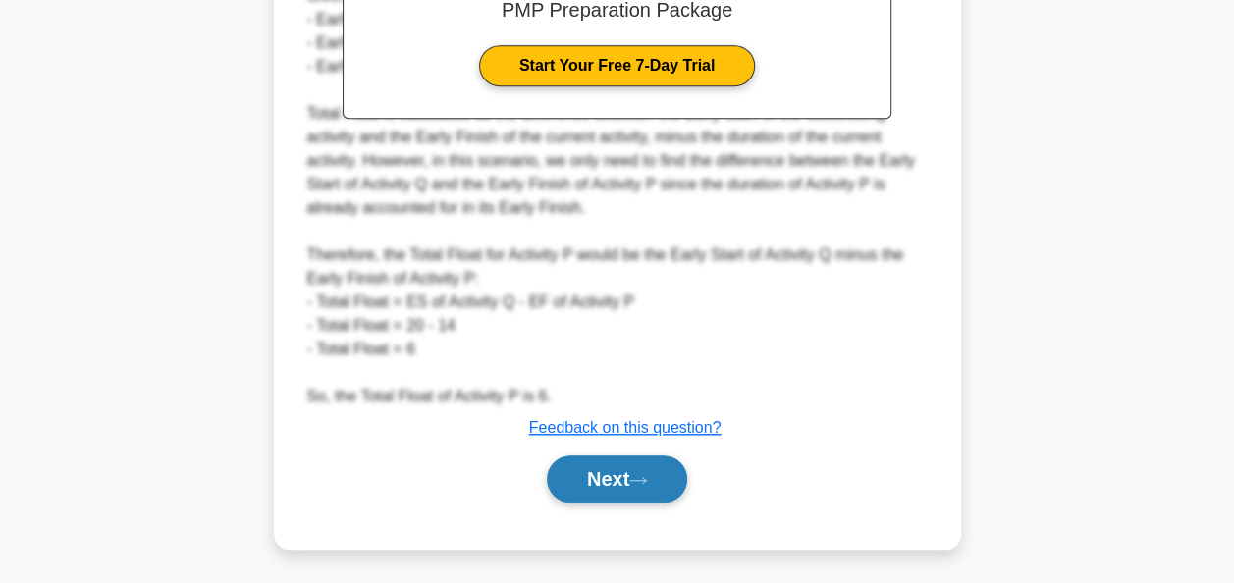
click at [647, 481] on icon at bounding box center [638, 480] width 18 height 11
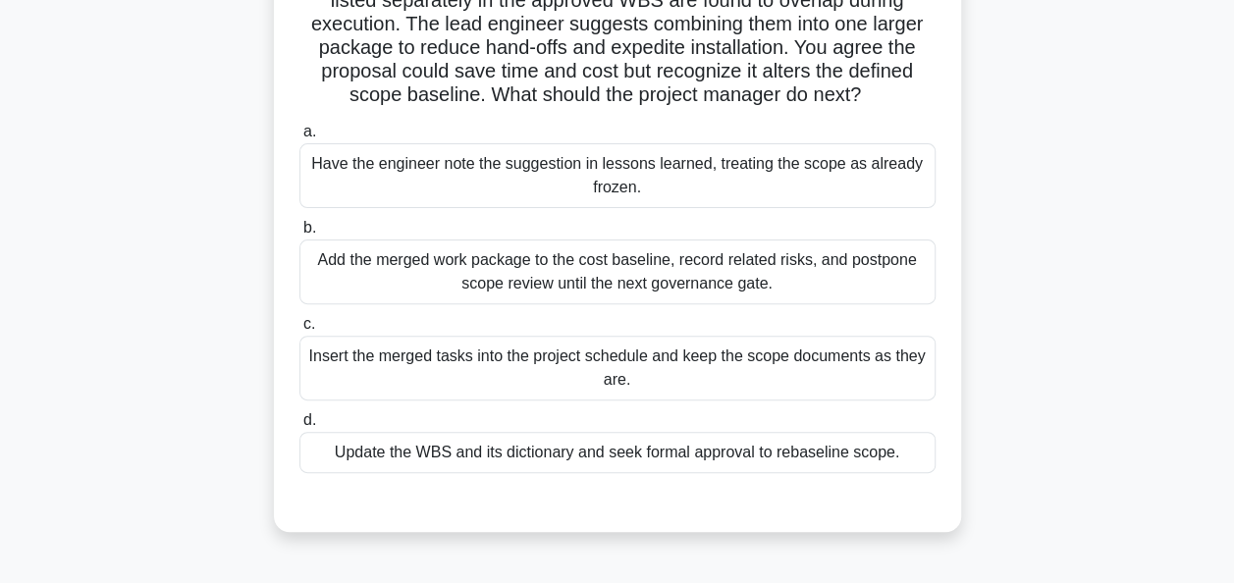
scroll to position [196, 0]
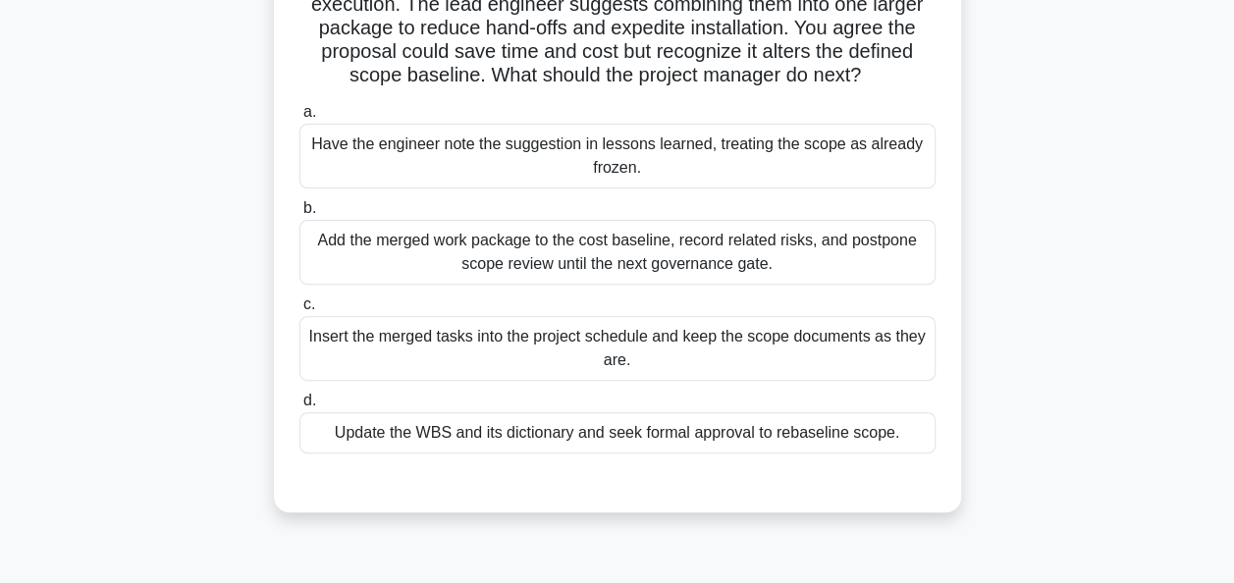
click at [642, 157] on div "Have the engineer note the suggestion in lessons learned, treating the scope as…" at bounding box center [617, 156] width 636 height 65
click at [299, 119] on input "a. Have the engineer note the suggestion in lessons learned, treating the scope…" at bounding box center [299, 112] width 0 height 13
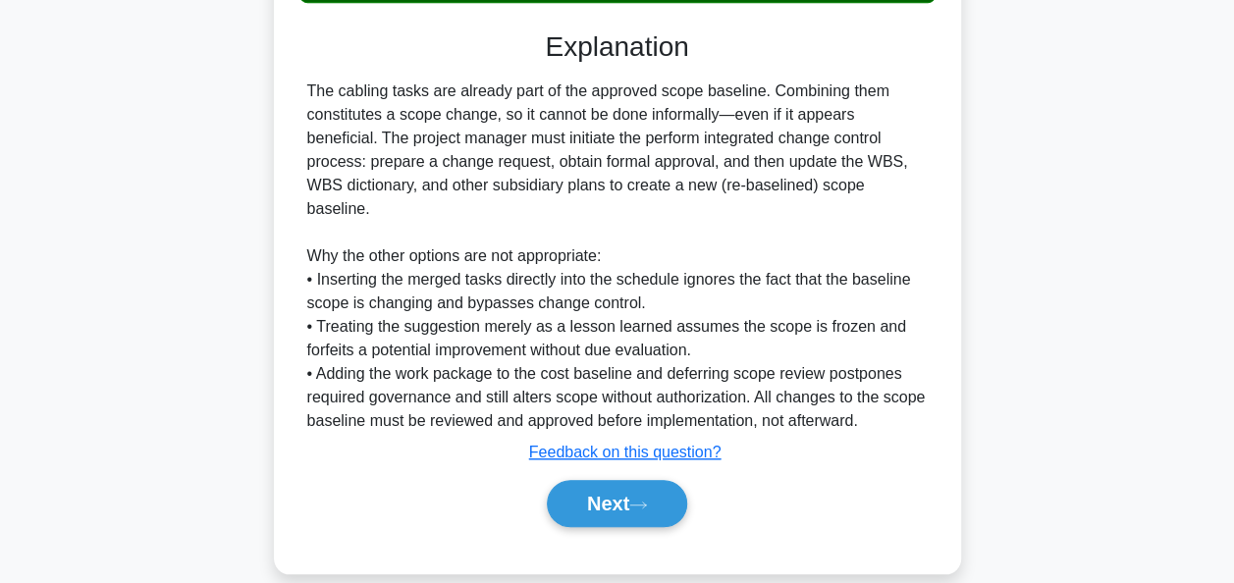
scroll to position [651, 0]
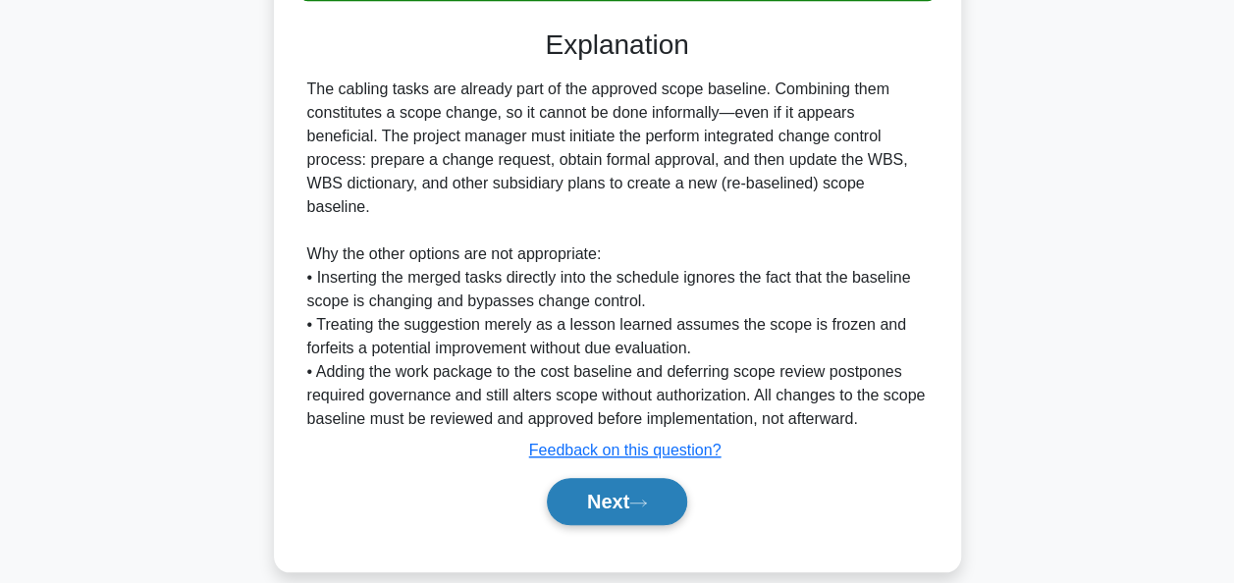
click at [647, 498] on icon at bounding box center [638, 503] width 18 height 11
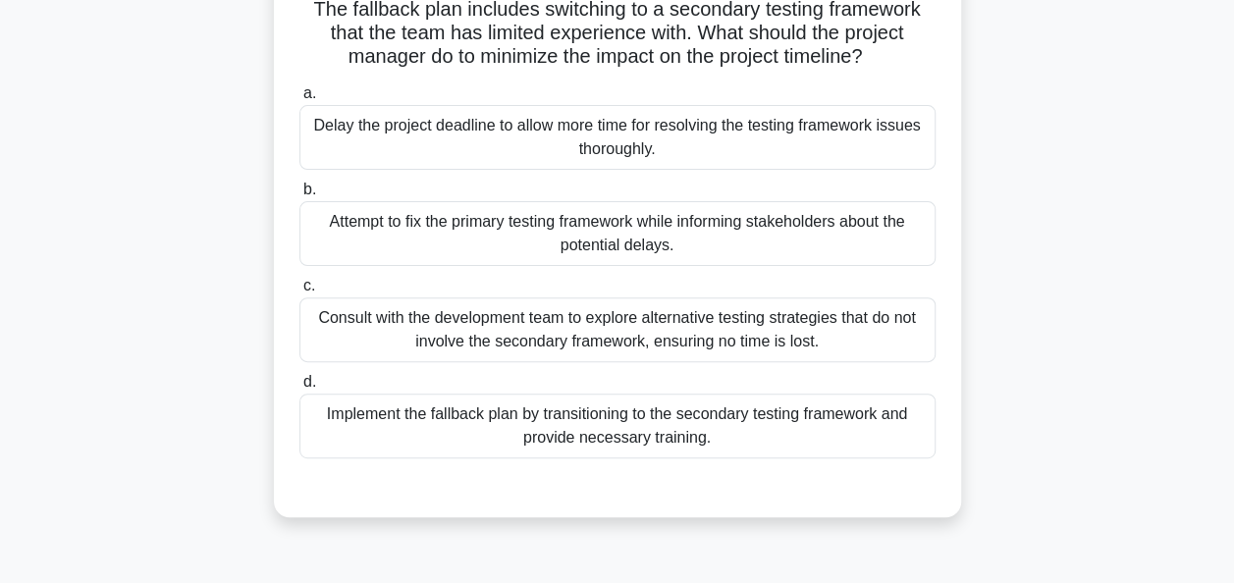
scroll to position [0, 0]
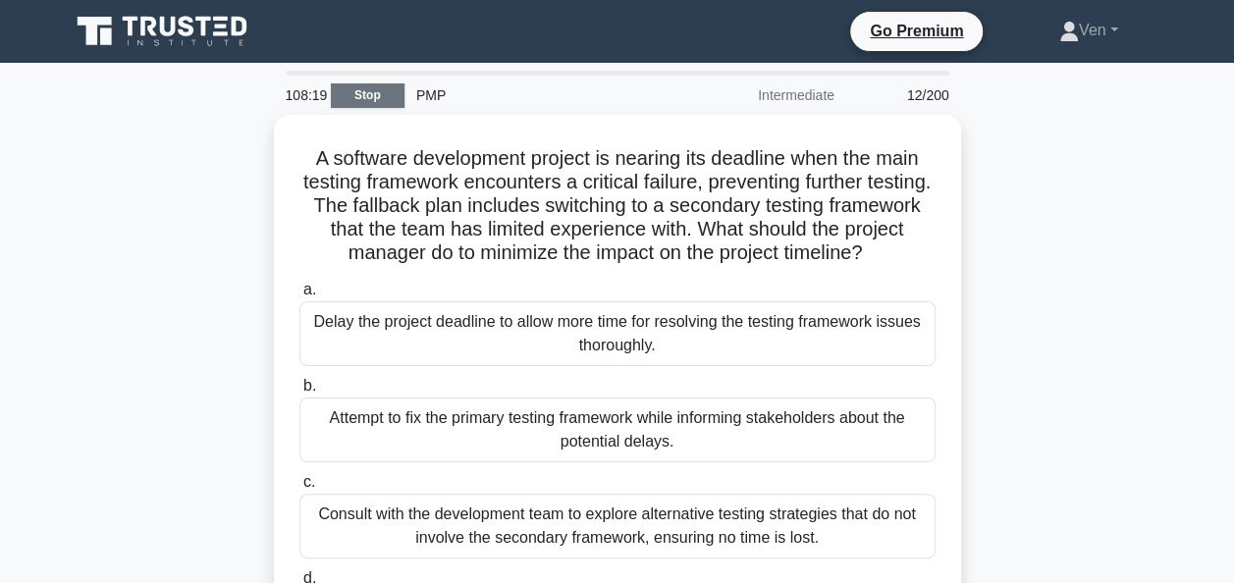
click at [336, 94] on link "Stop" at bounding box center [368, 95] width 74 height 25
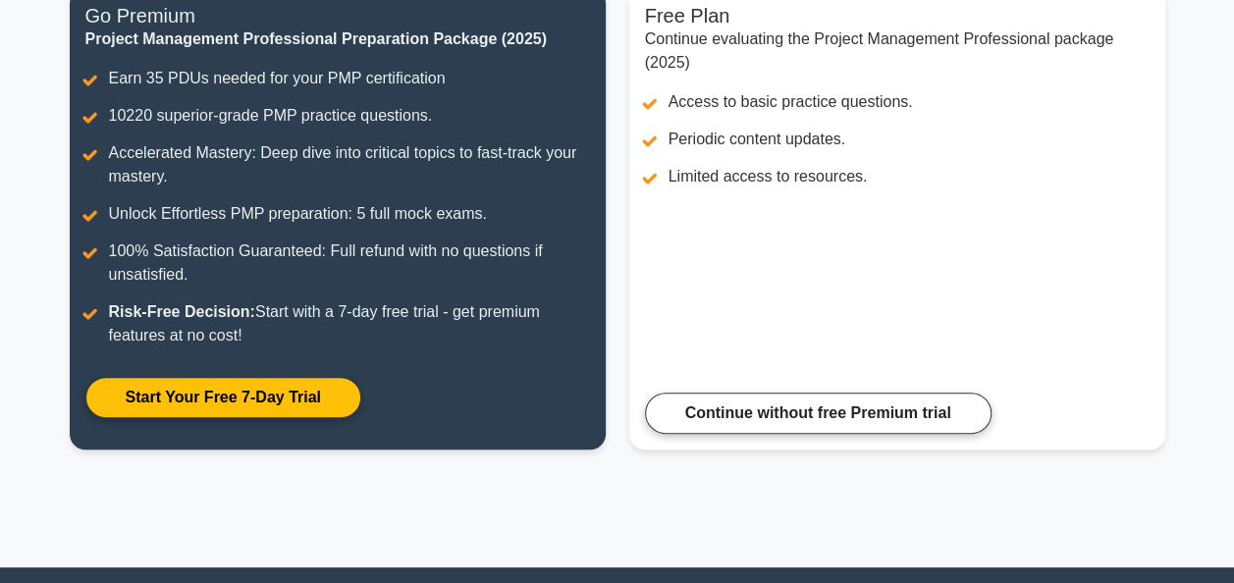
scroll to position [88, 0]
